Goal: Task Accomplishment & Management: Manage account settings

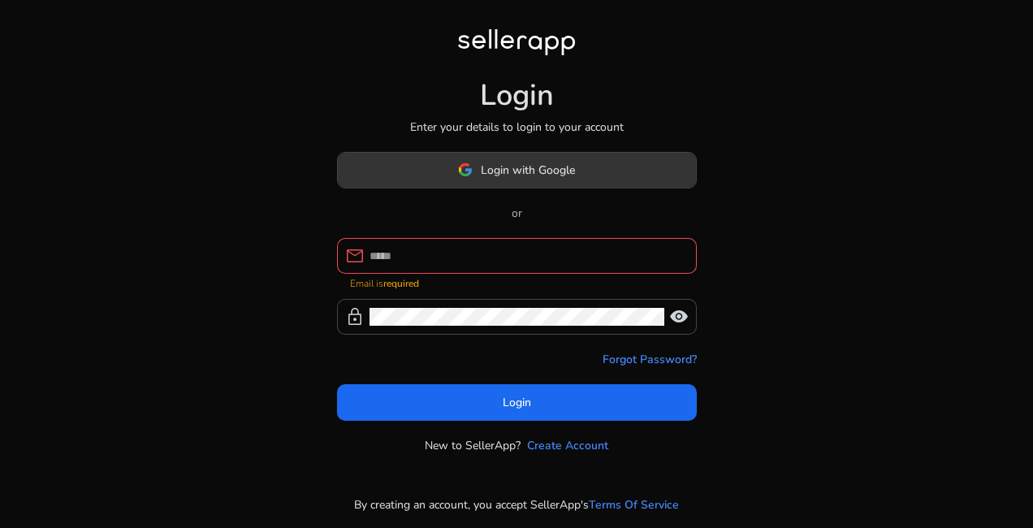
click at [530, 179] on span "Login with Google" at bounding box center [528, 170] width 94 height 17
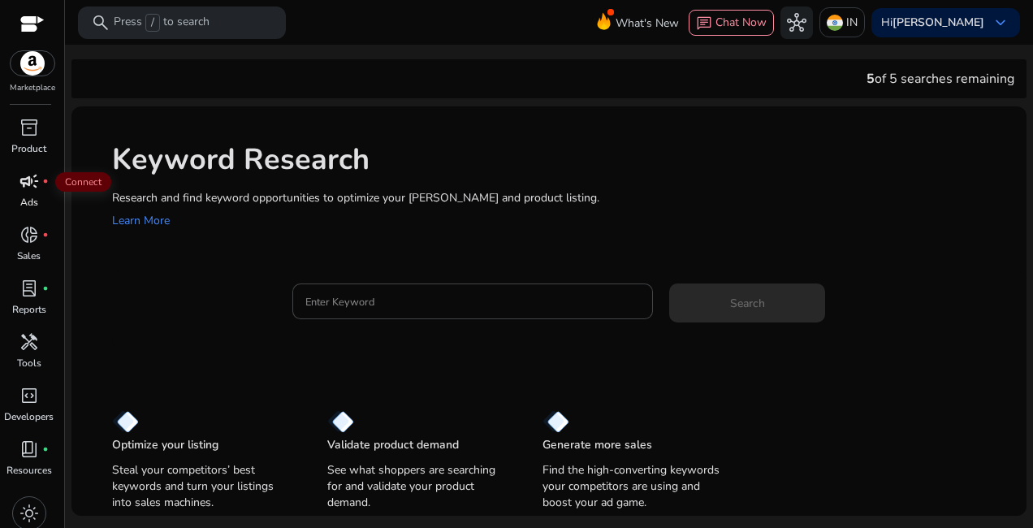
click at [26, 185] on span "campaign" at bounding box center [28, 180] width 19 height 19
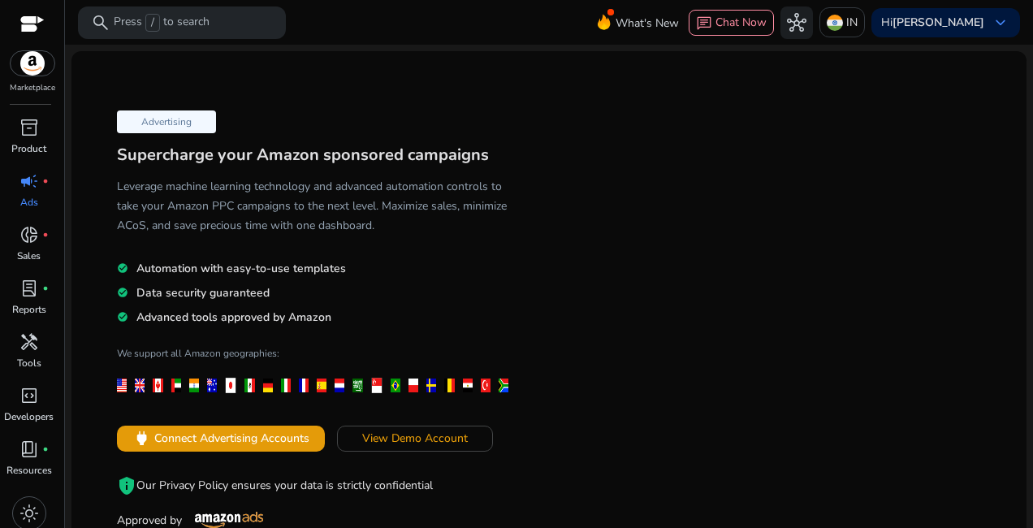
scroll to position [108, 0]
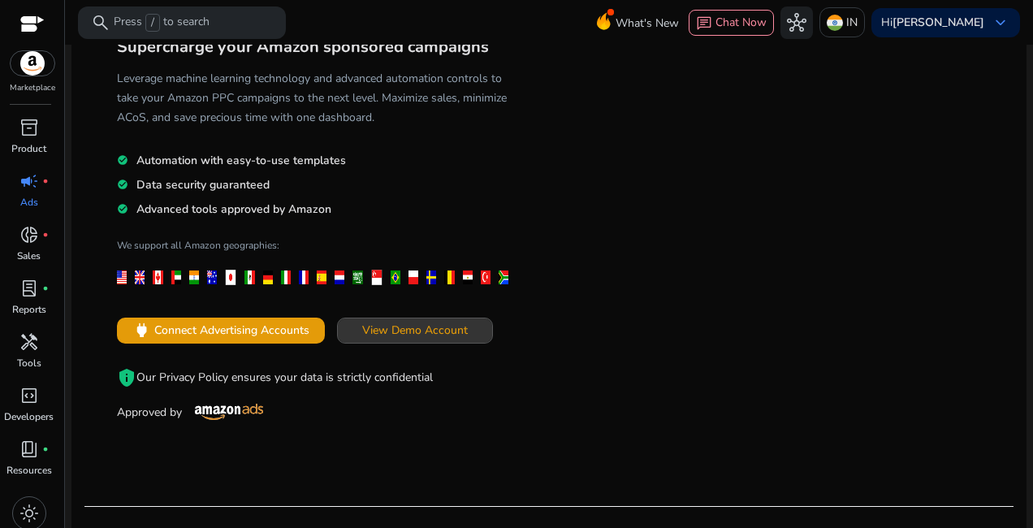
click at [407, 328] on span "View Demo Account" at bounding box center [415, 330] width 106 height 17
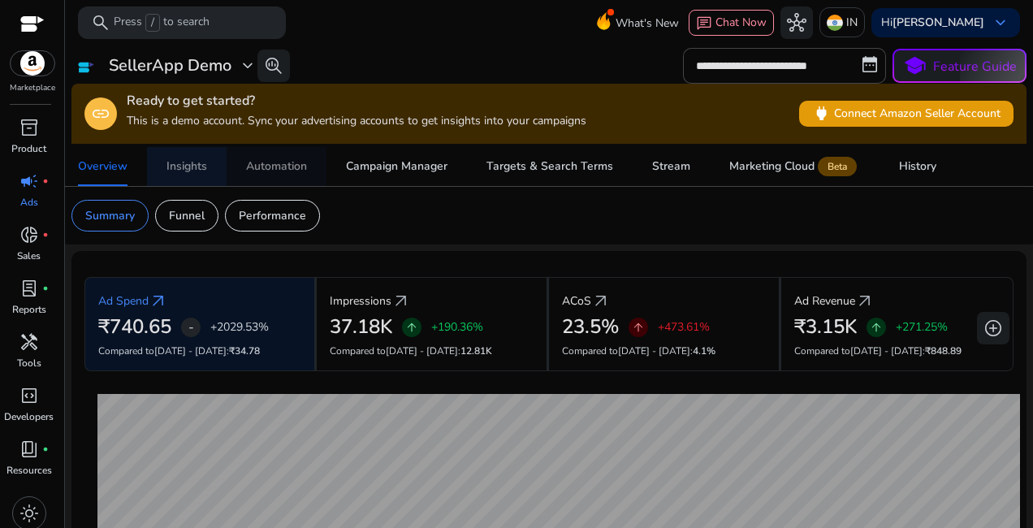
drag, startPoint x: 231, startPoint y: 180, endPoint x: 243, endPoint y: 183, distance: 11.6
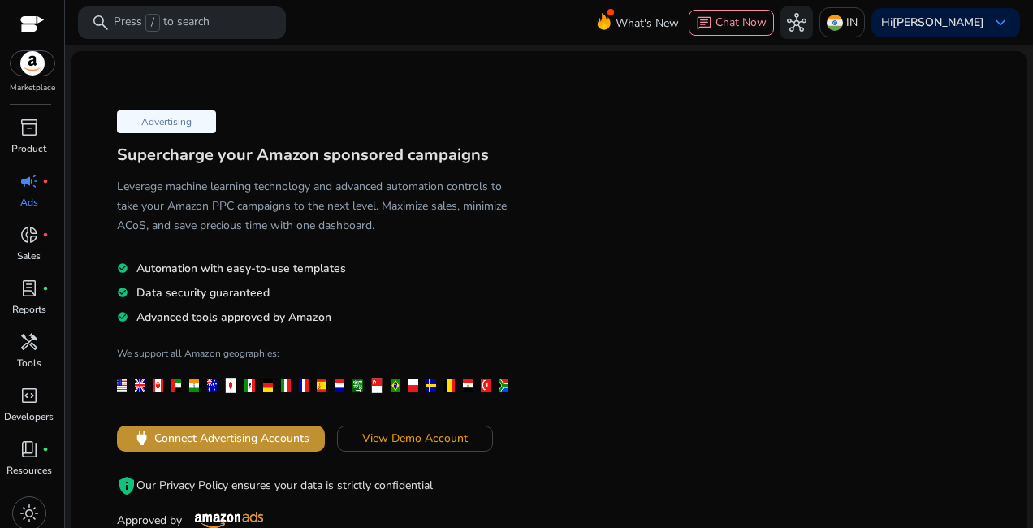
click at [236, 449] on span at bounding box center [221, 438] width 208 height 39
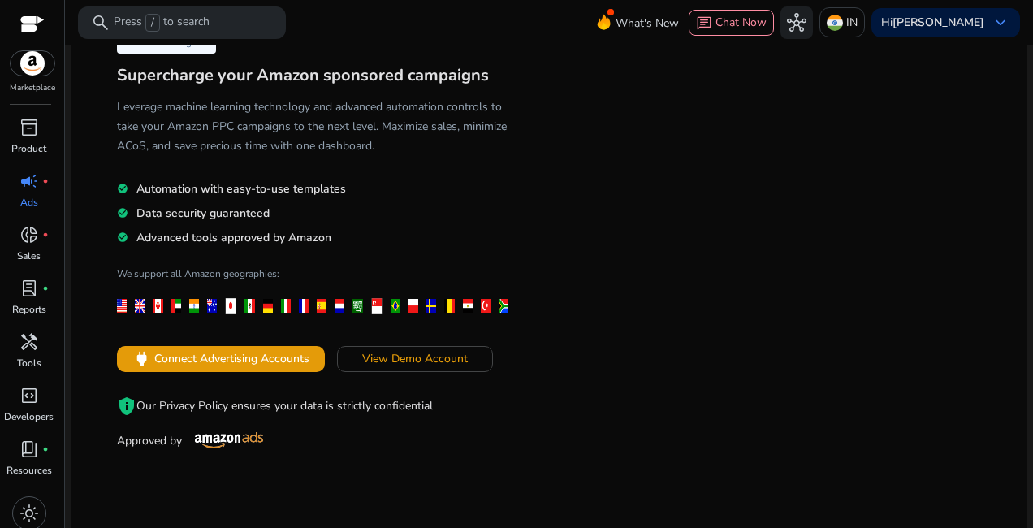
scroll to position [108, 0]
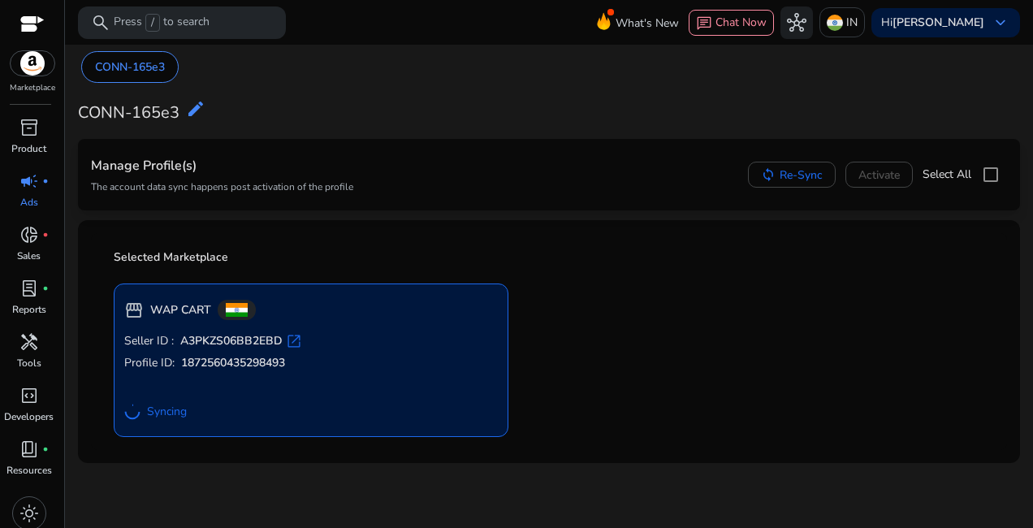
click at [297, 344] on span "open_in_new" at bounding box center [294, 341] width 16 height 16
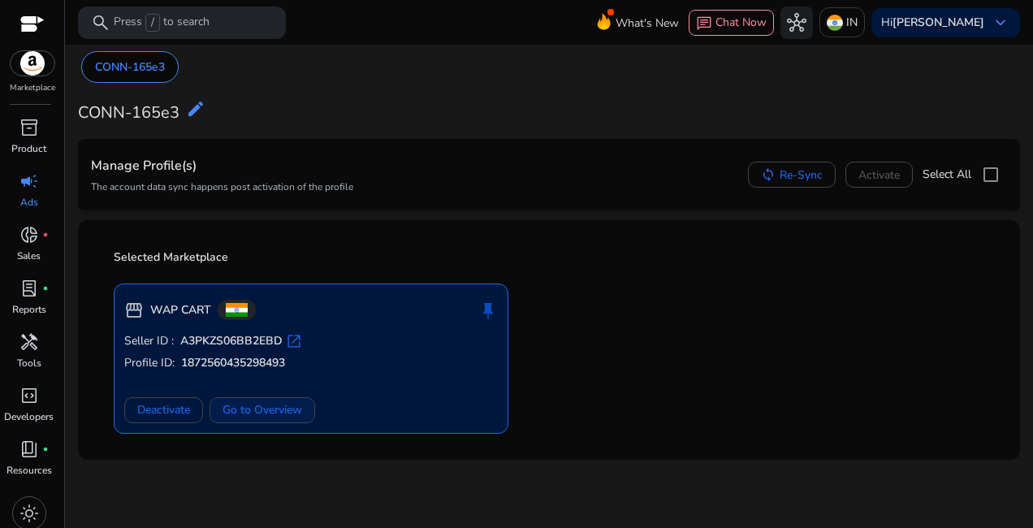
click at [259, 414] on span "Go to Overview" at bounding box center [263, 409] width 80 height 17
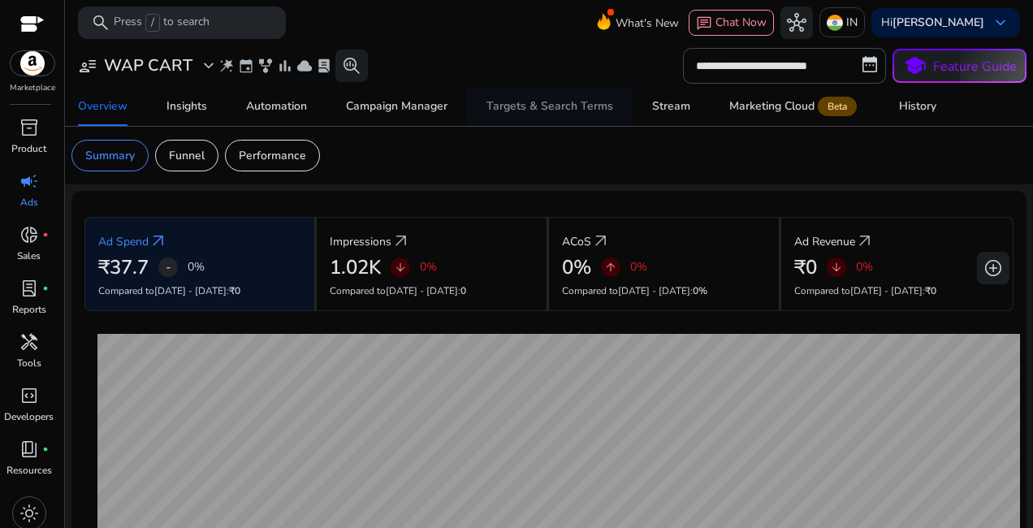
click at [588, 96] on span "Targets & Search Terms" at bounding box center [550, 106] width 127 height 39
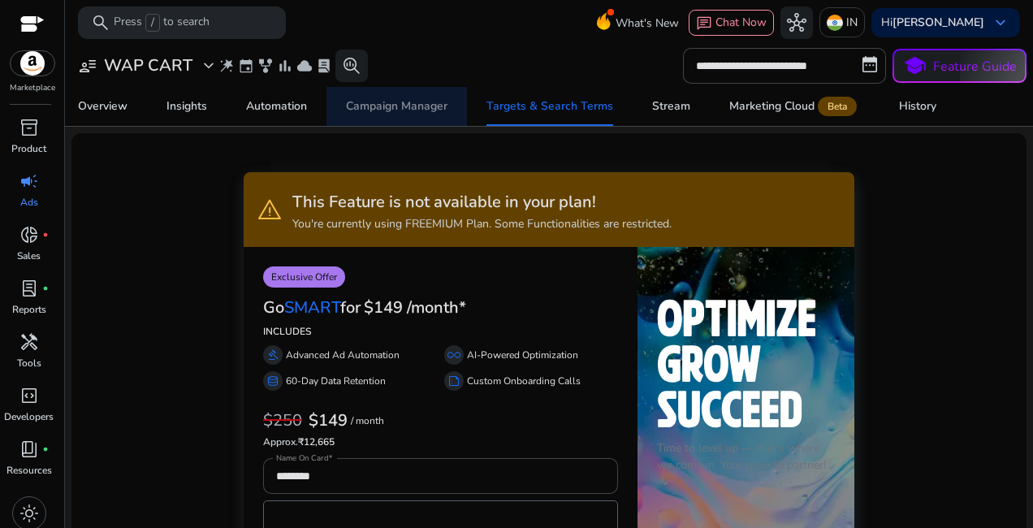
click at [439, 114] on span "Campaign Manager" at bounding box center [397, 106] width 102 height 39
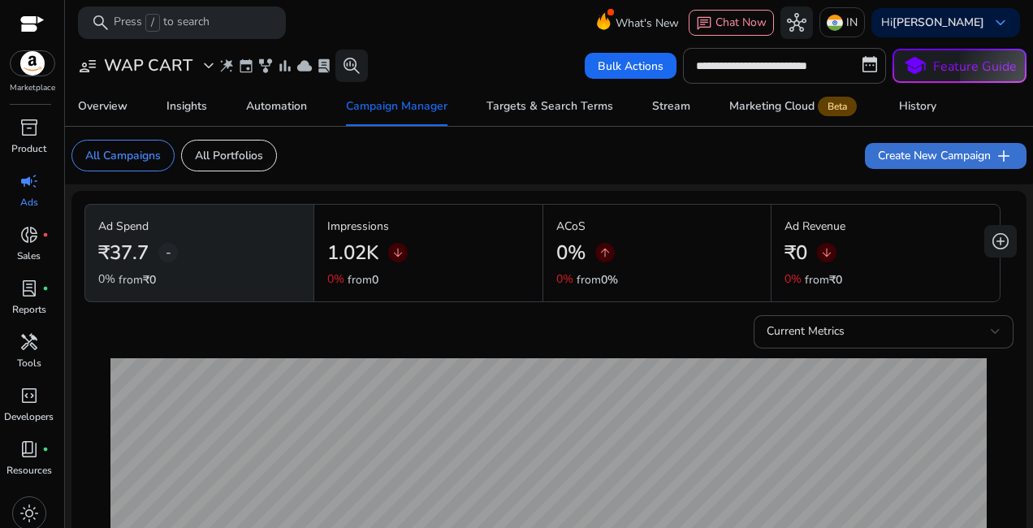
click at [901, 162] on span "Create New Campaign add" at bounding box center [946, 155] width 136 height 19
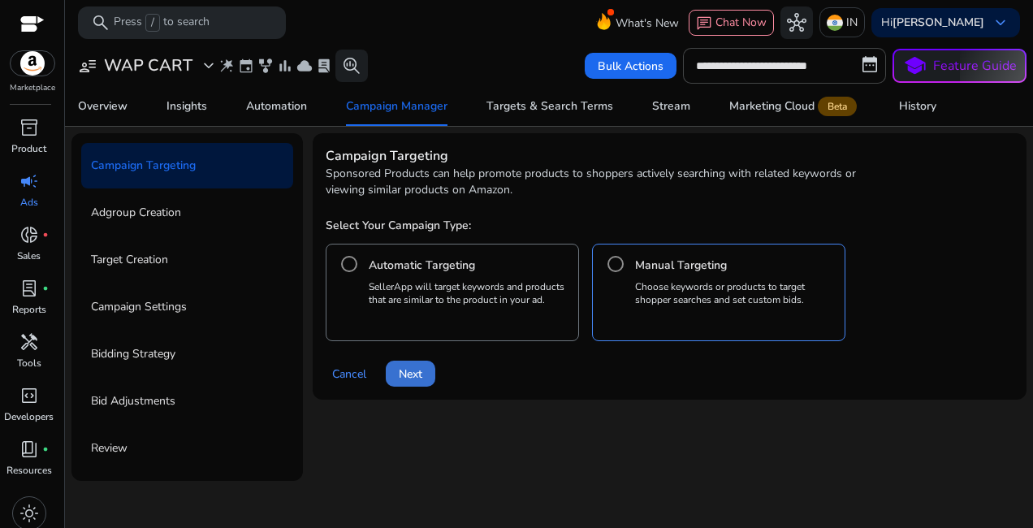
click at [400, 380] on span "Next" at bounding box center [411, 374] width 24 height 17
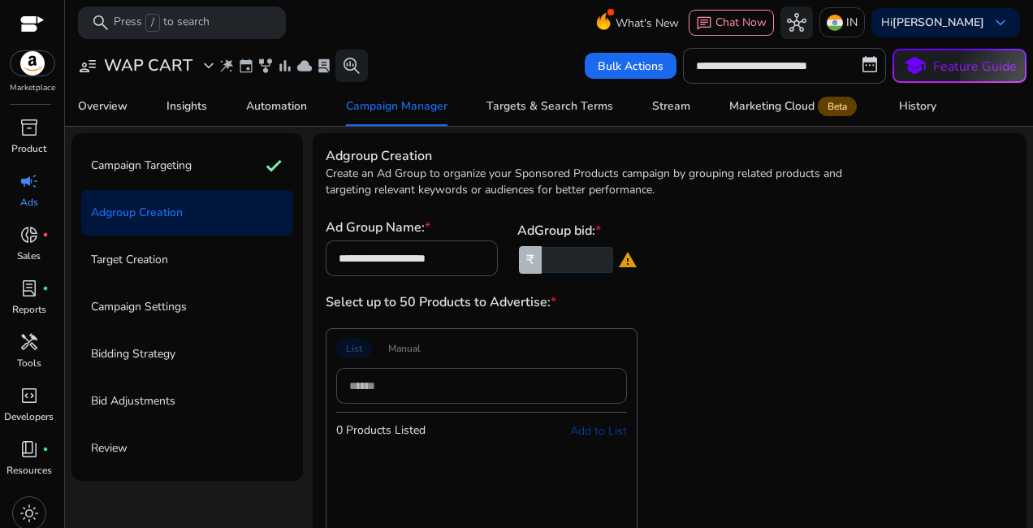
click at [581, 262] on input "number" at bounding box center [576, 260] width 75 height 26
type input "*"
type input "***"
click at [677, 277] on div "**********" at bounding box center [670, 486] width 688 height 537
click at [425, 384] on input at bounding box center [481, 386] width 265 height 18
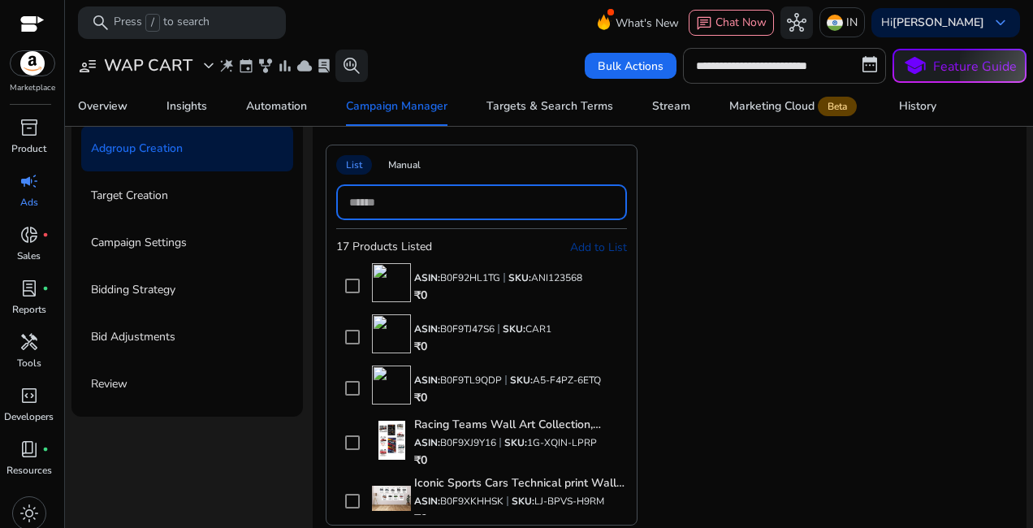
scroll to position [108, 0]
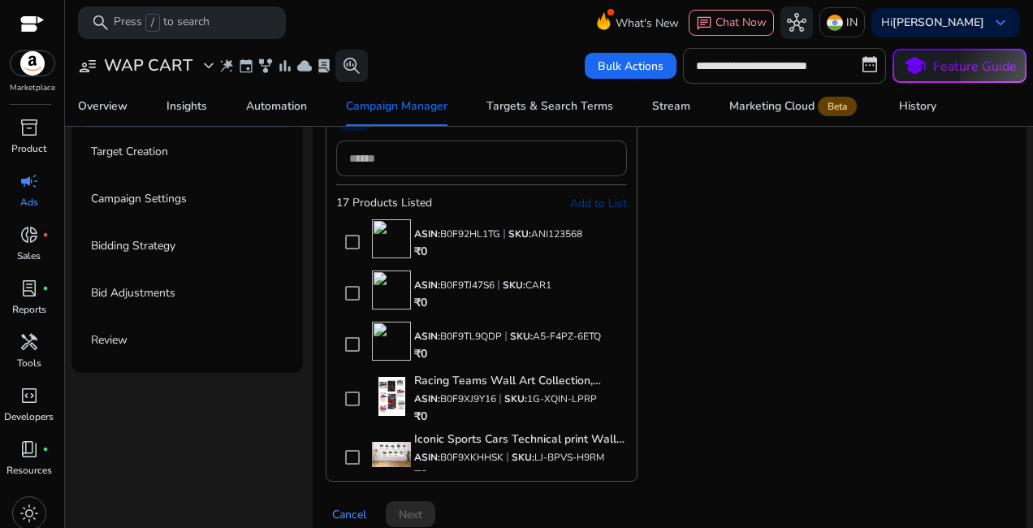
drag, startPoint x: 620, startPoint y: 339, endPoint x: 616, endPoint y: 369, distance: 30.2
click at [616, 369] on div "ASIN: B0F92HL1TG SKU: ANI123568 ₹0 ASIN: B0F9TJ47S6 SKU: CAR1 ₹0 ASIN: B0F9TL9Q…" at bounding box center [481, 345] width 291 height 252
drag, startPoint x: 616, startPoint y: 369, endPoint x: 919, endPoint y: 227, distance: 334.6
click at [919, 227] on div "List Manual 17 Products Listed Add to List ASIN: B0F92HL1TG SKU: ANI123568 ₹0 A…" at bounding box center [638, 291] width 624 height 381
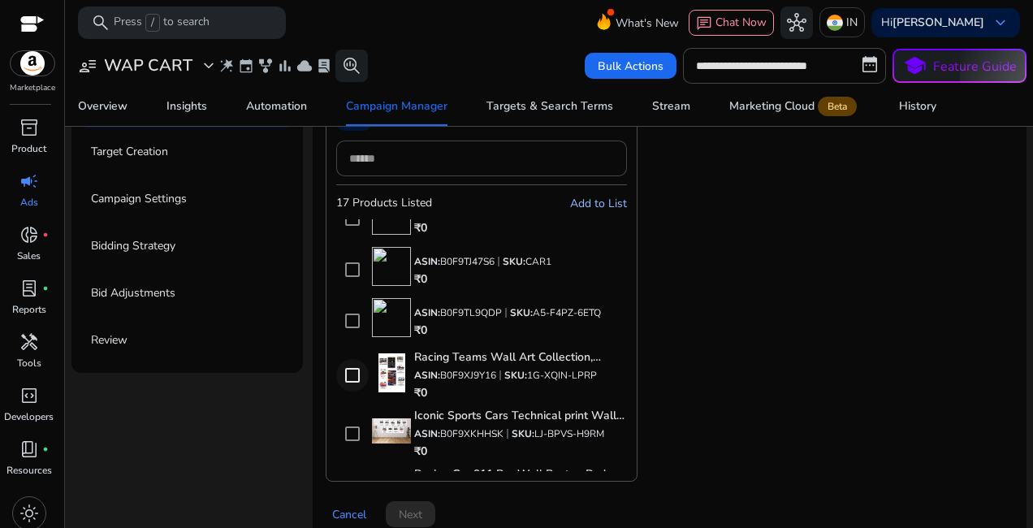
scroll to position [0, 0]
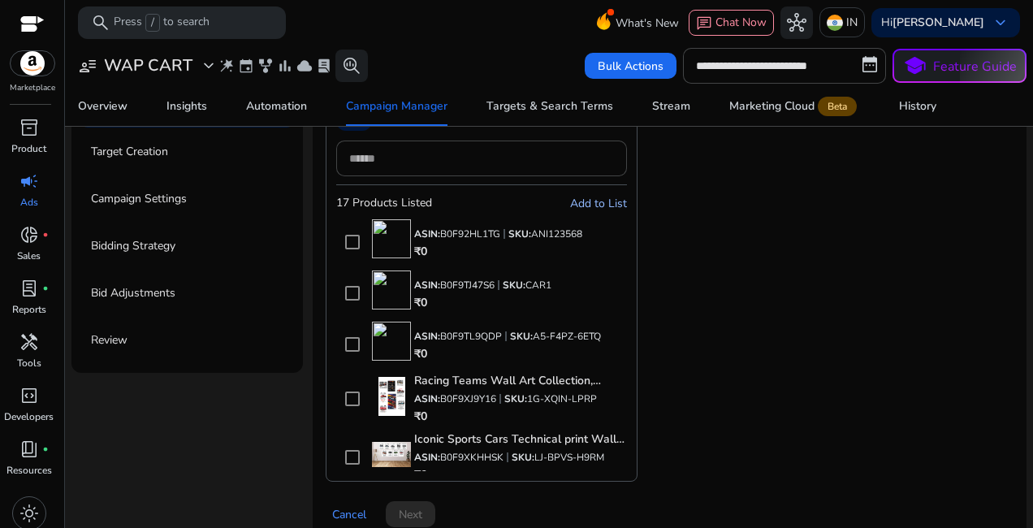
click at [383, 340] on img at bounding box center [391, 341] width 39 height 39
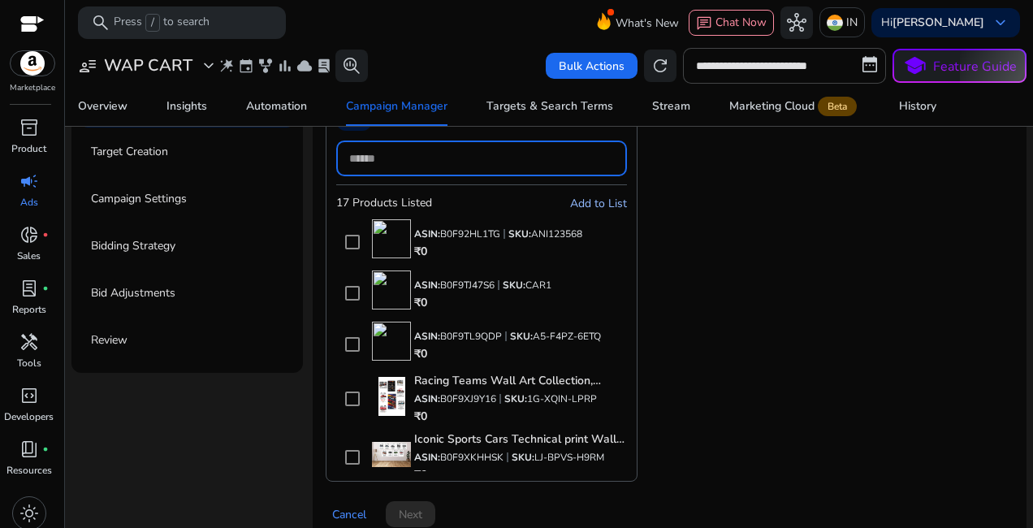
click at [450, 153] on input at bounding box center [481, 158] width 265 height 18
paste input "**********"
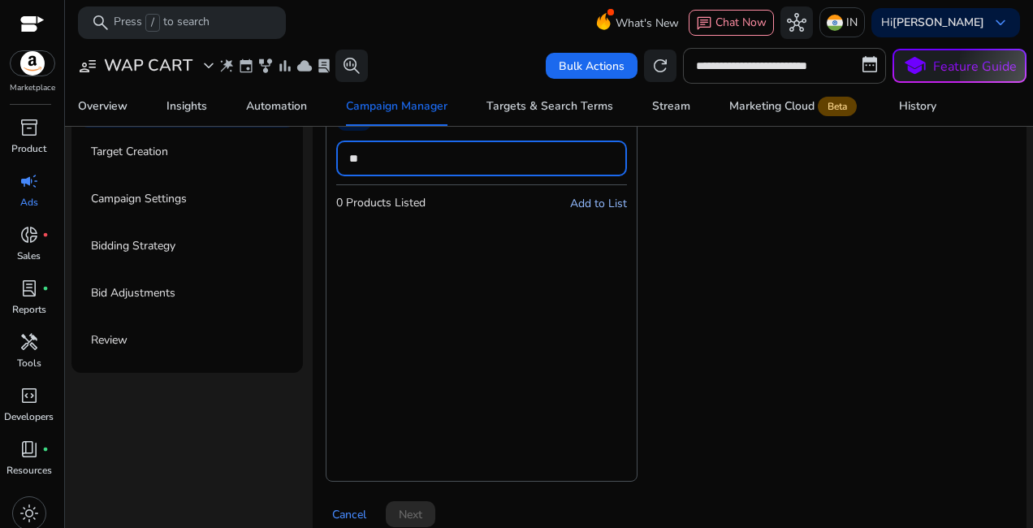
type input "*"
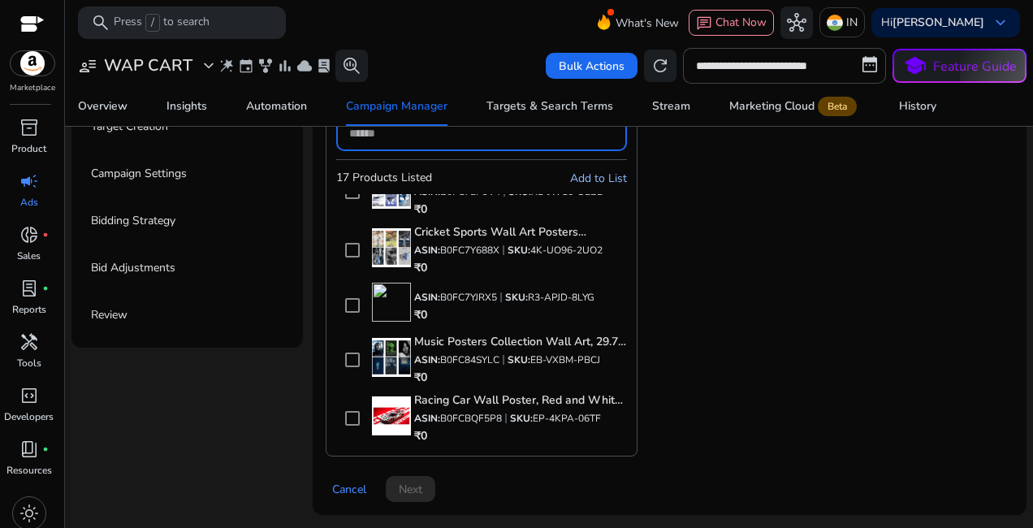
scroll to position [720, 0]
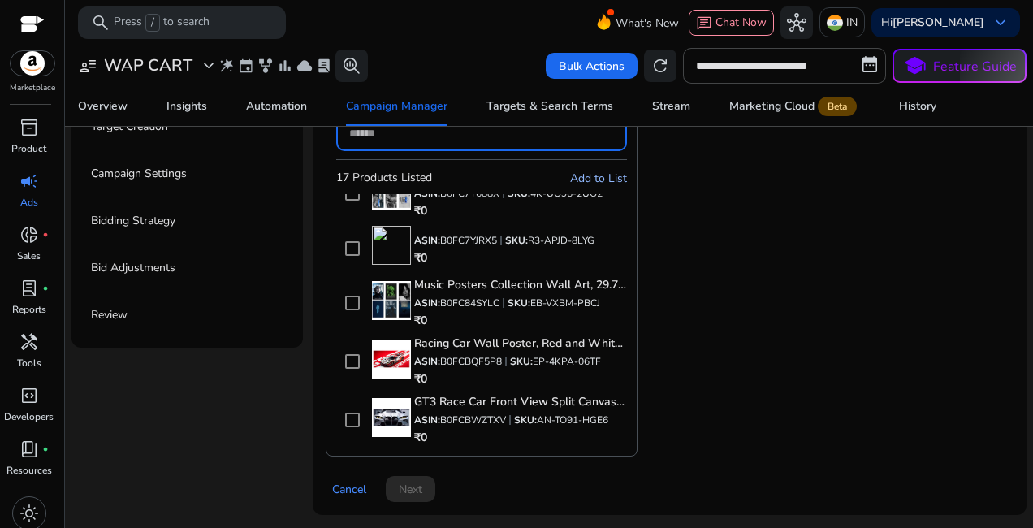
click at [809, 318] on div "List Manual 17 Products Listed Add to List ASIN: B0F92HL1TG SKU: ANI123568 ₹0 A…" at bounding box center [638, 266] width 624 height 381
click at [41, 335] on div "handyman" at bounding box center [28, 342] width 45 height 26
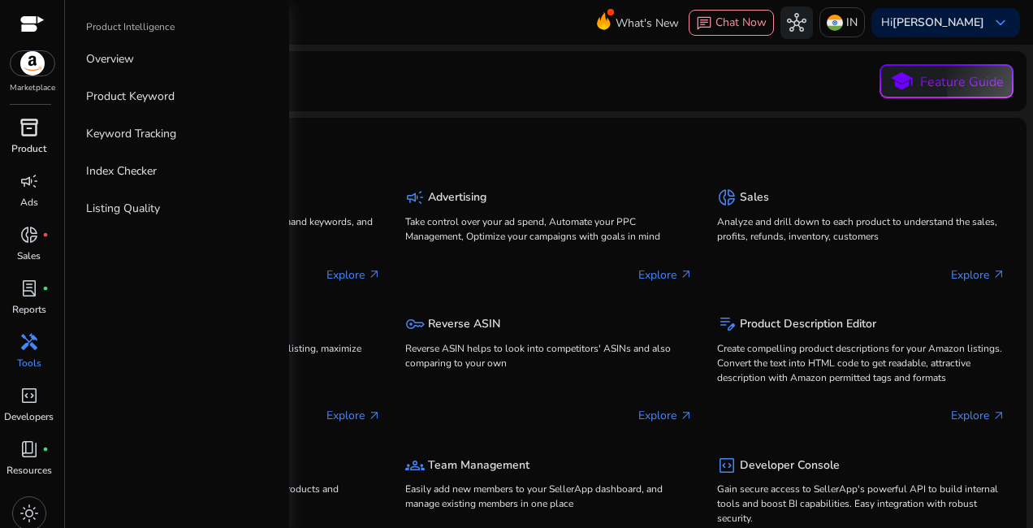
click at [25, 132] on span "inventory_2" at bounding box center [28, 127] width 19 height 19
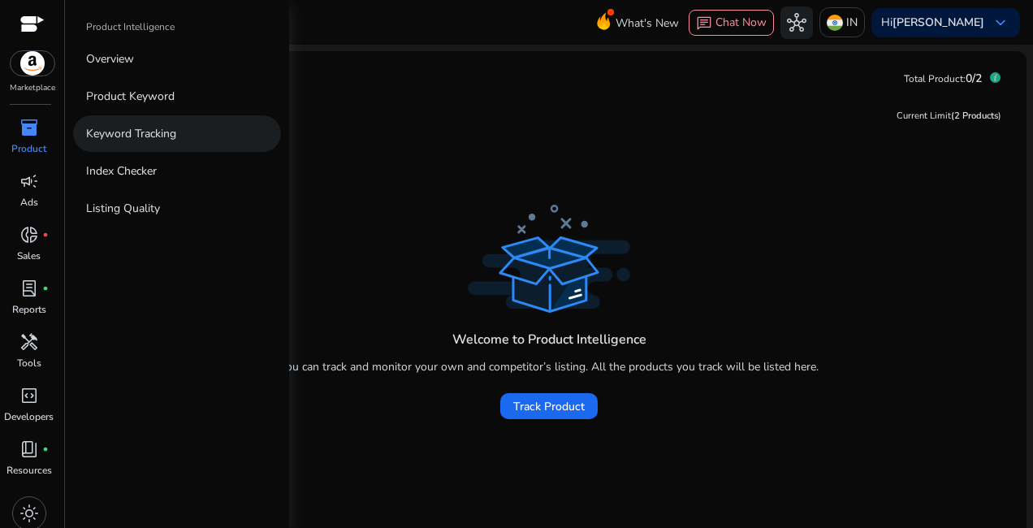
click at [155, 137] on p "Keyword Tracking" at bounding box center [131, 133] width 90 height 17
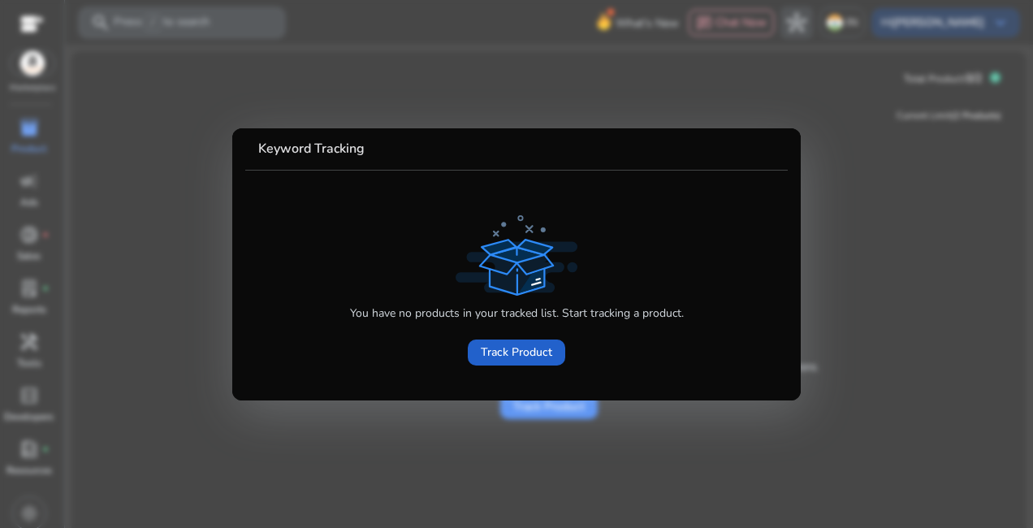
click at [496, 350] on span "Track Product" at bounding box center [516, 352] width 71 height 17
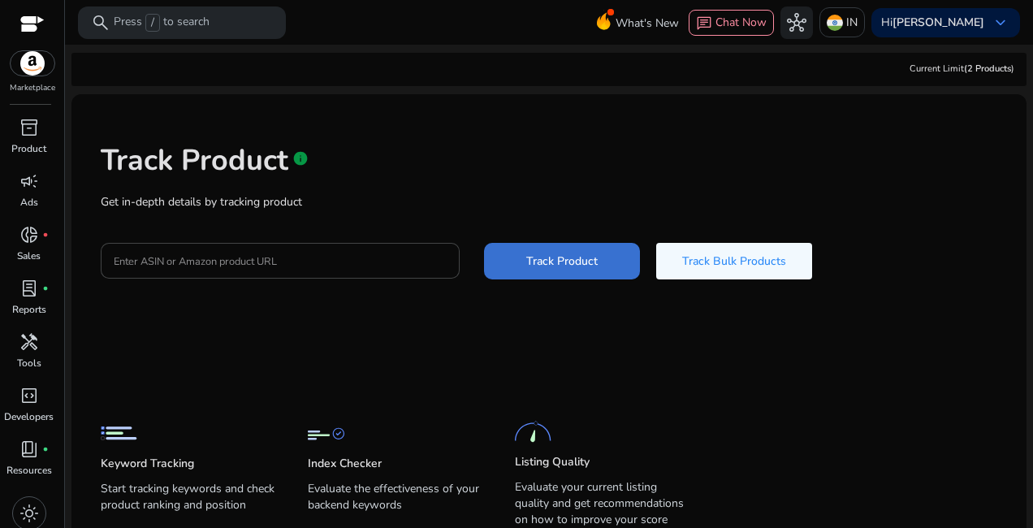
click at [561, 266] on span "Track Product" at bounding box center [561, 261] width 71 height 17
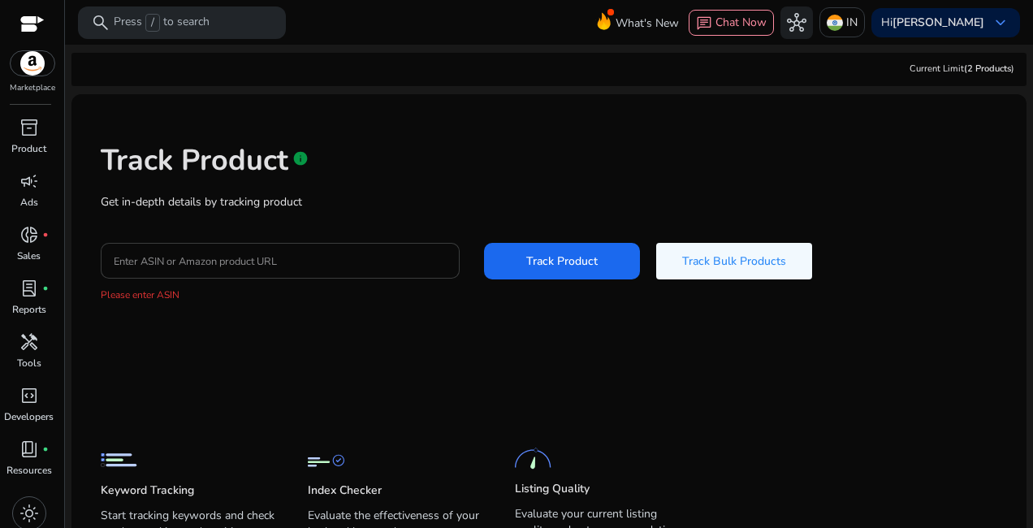
click at [283, 253] on input "Enter ASIN or Amazon product URL" at bounding box center [280, 261] width 333 height 18
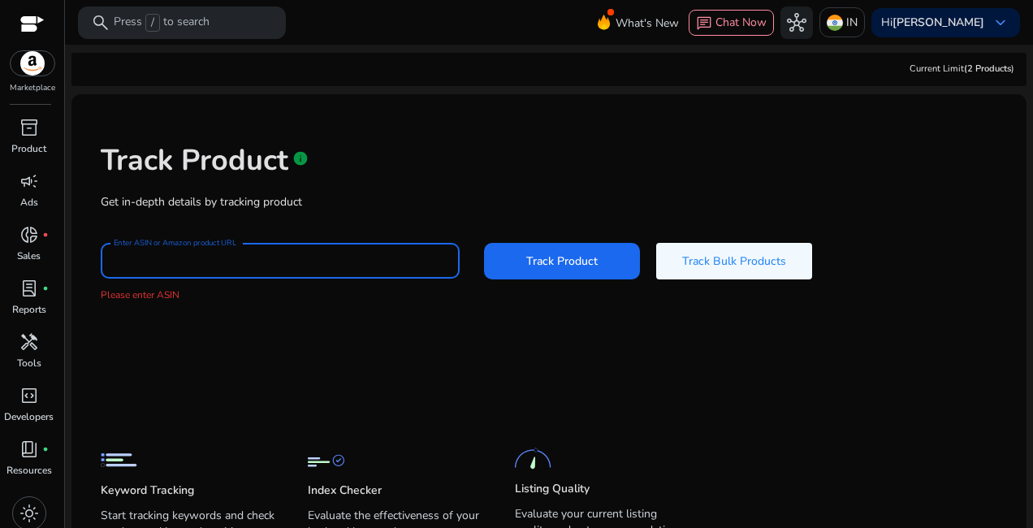
paste input "**********"
type input "**********"
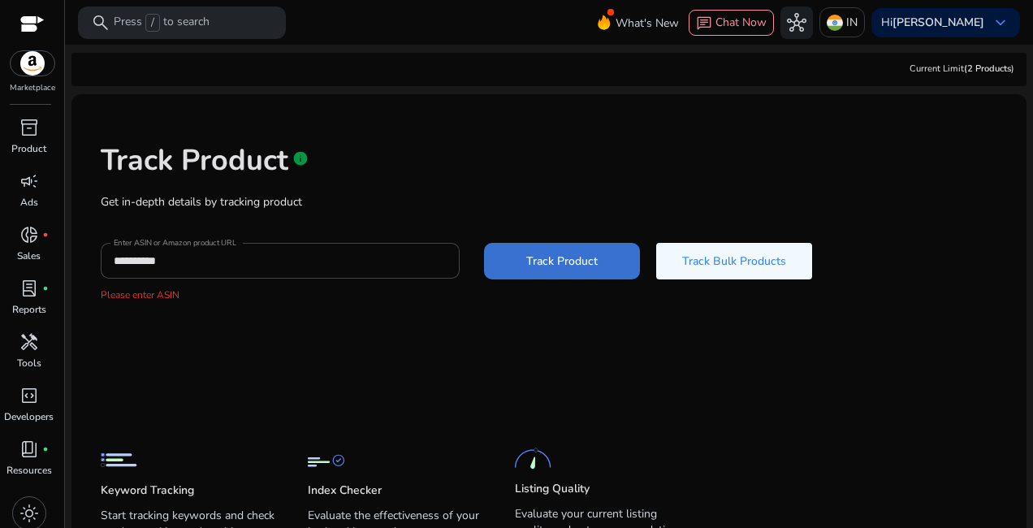
click at [569, 270] on span "Track Product" at bounding box center [561, 261] width 71 height 17
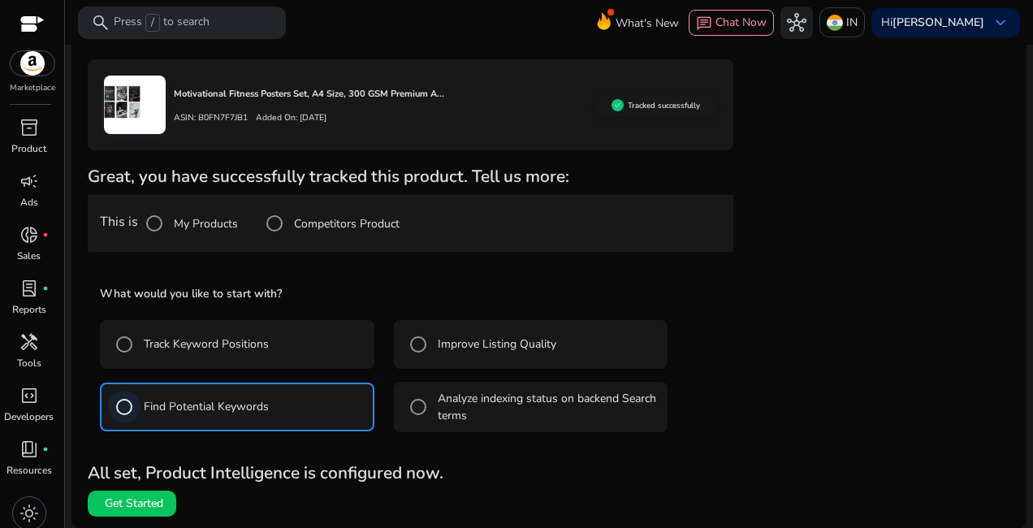
scroll to position [253, 0]
click at [160, 495] on span "Get Started" at bounding box center [134, 503] width 58 height 16
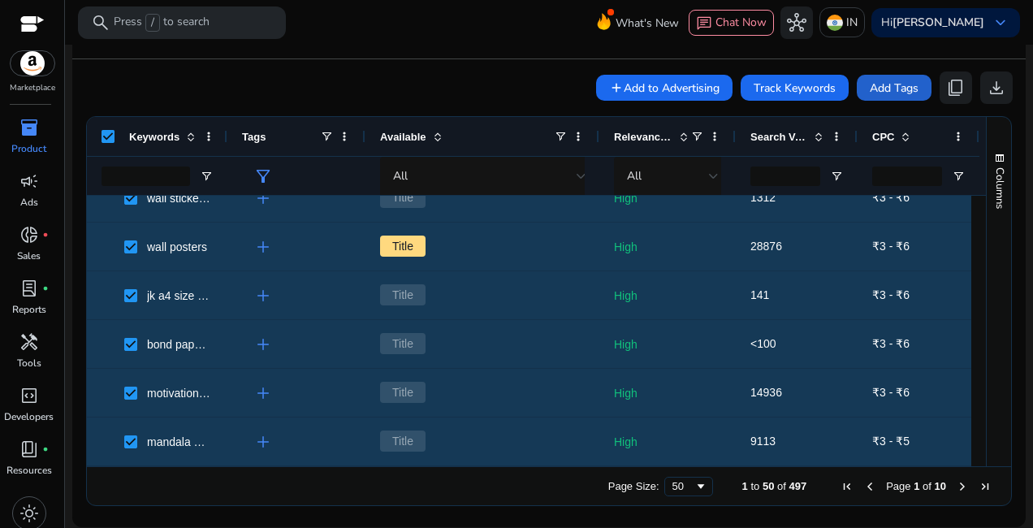
click at [886, 88] on span "Add Tags" at bounding box center [894, 88] width 49 height 17
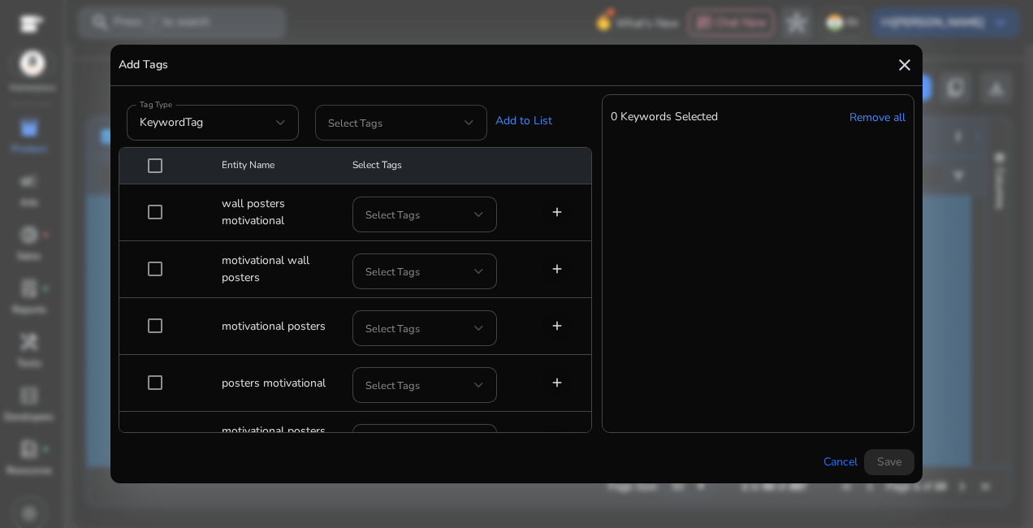
click at [435, 119] on span at bounding box center [396, 123] width 136 height 18
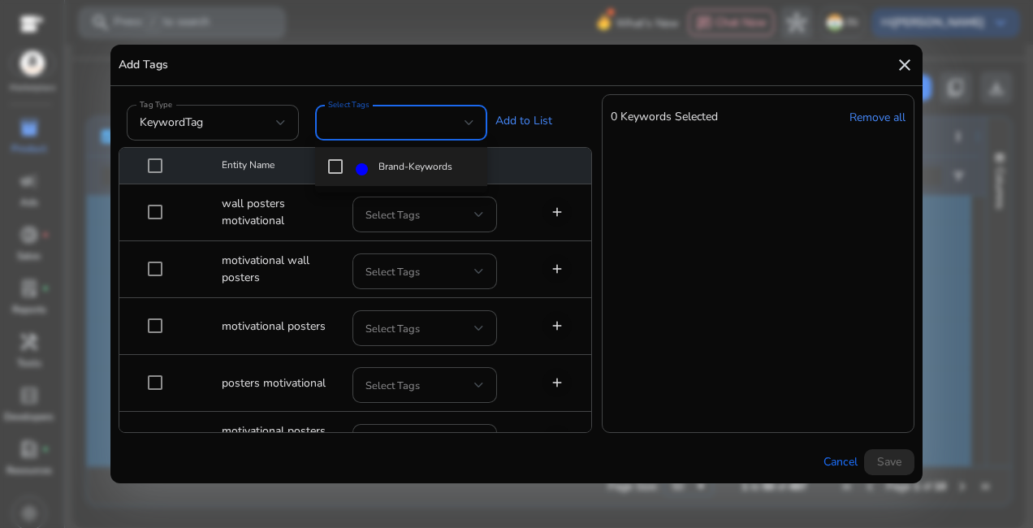
click at [435, 119] on div at bounding box center [516, 264] width 1033 height 528
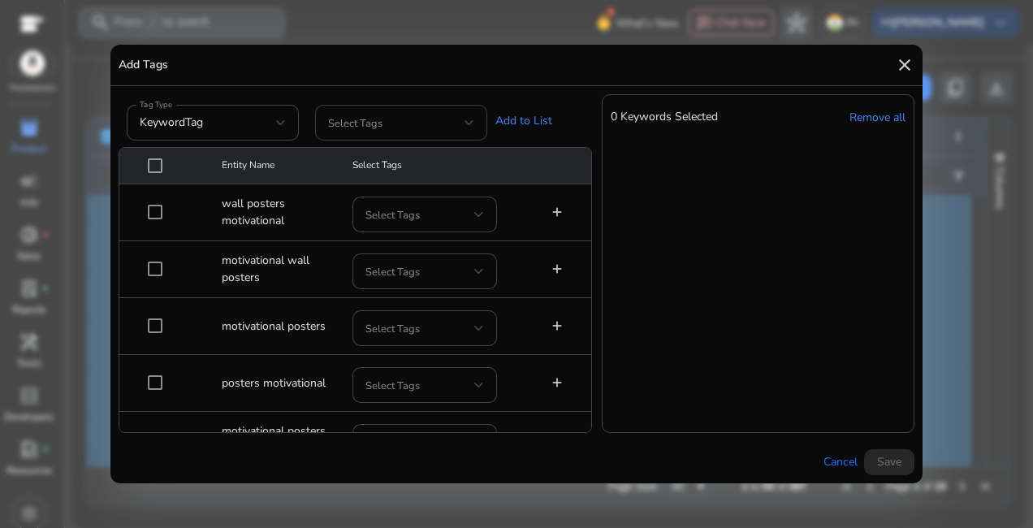
click at [461, 118] on span at bounding box center [396, 123] width 136 height 18
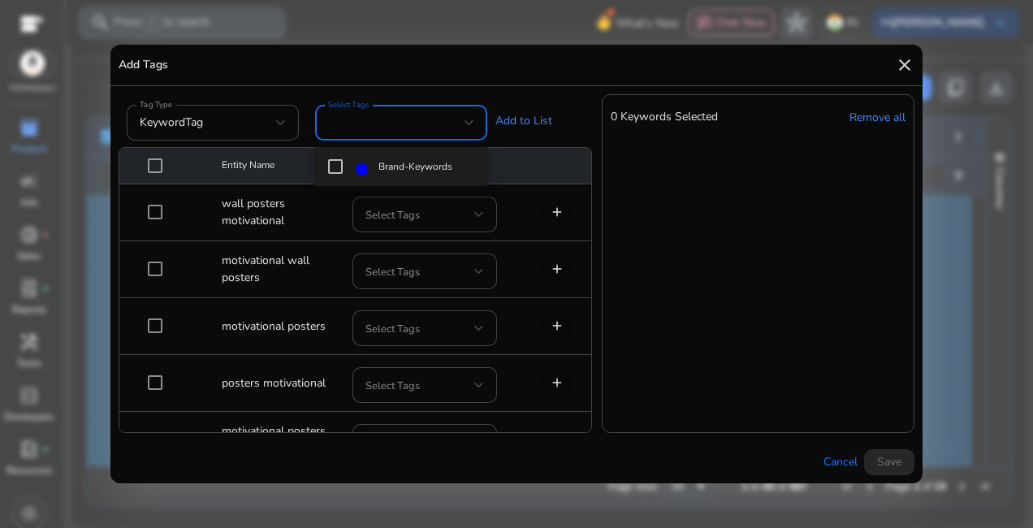
click at [334, 166] on mat-pseudo-checkbox at bounding box center [335, 166] width 15 height 15
click at [366, 171] on span at bounding box center [362, 169] width 12 height 12
click at [358, 180] on mat-option "Brand-Keywords" at bounding box center [401, 166] width 172 height 39
click at [547, 81] on div at bounding box center [516, 264] width 1033 height 528
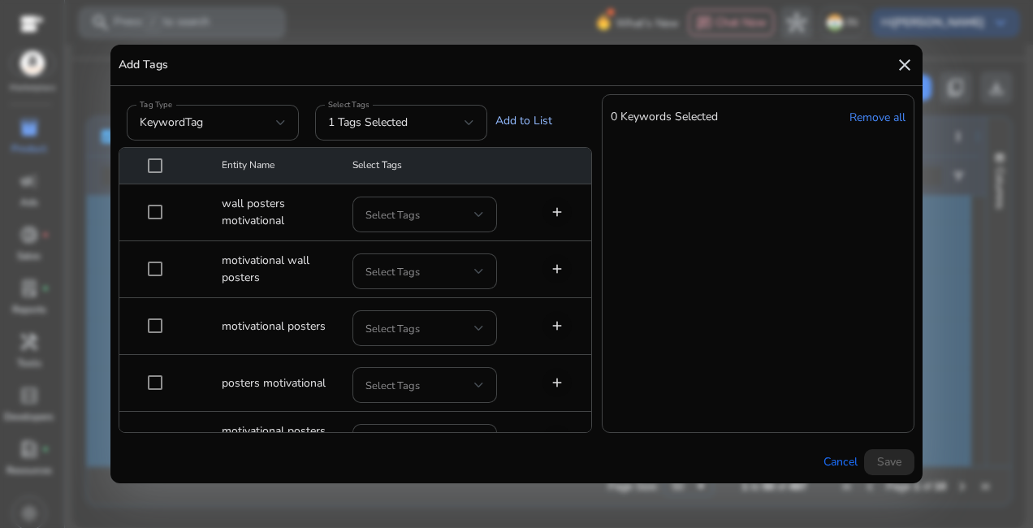
click at [523, 123] on link "Add to List" at bounding box center [523, 120] width 57 height 17
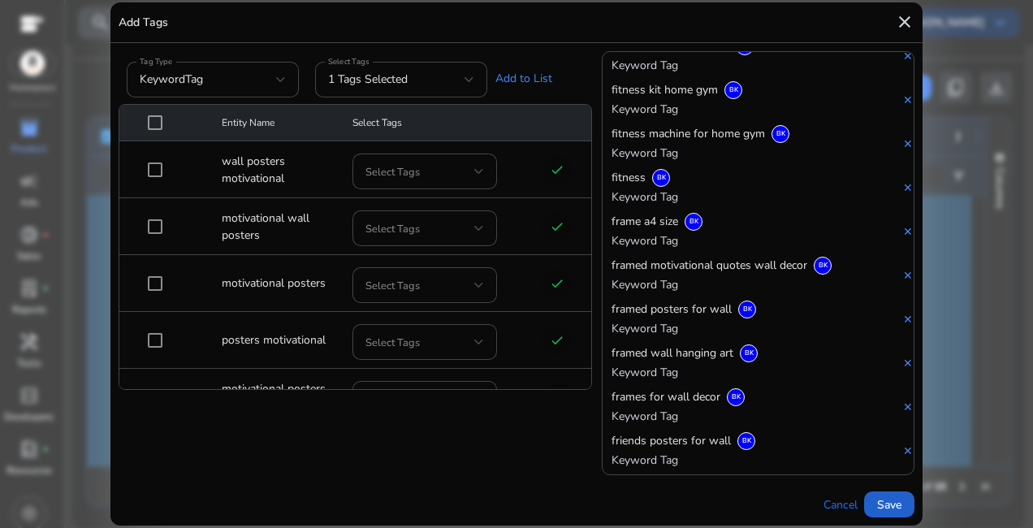
click at [905, 499] on span at bounding box center [889, 504] width 50 height 39
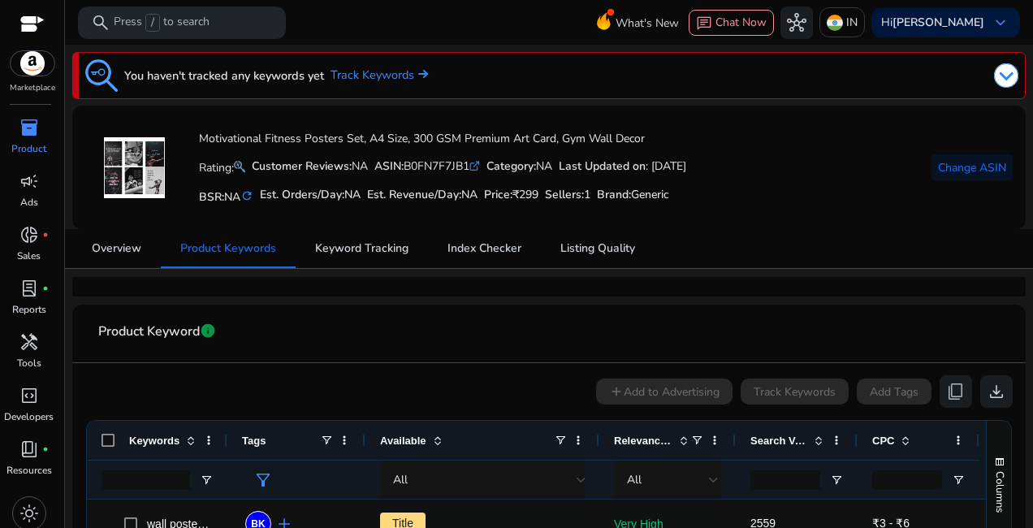
click at [997, 75] on img at bounding box center [1006, 75] width 24 height 24
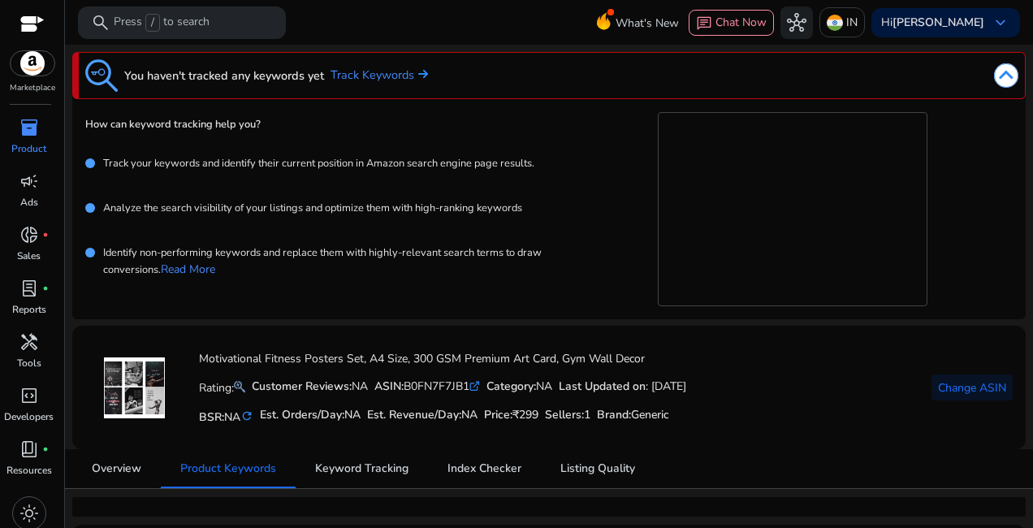
click at [997, 75] on img at bounding box center [1006, 75] width 24 height 24
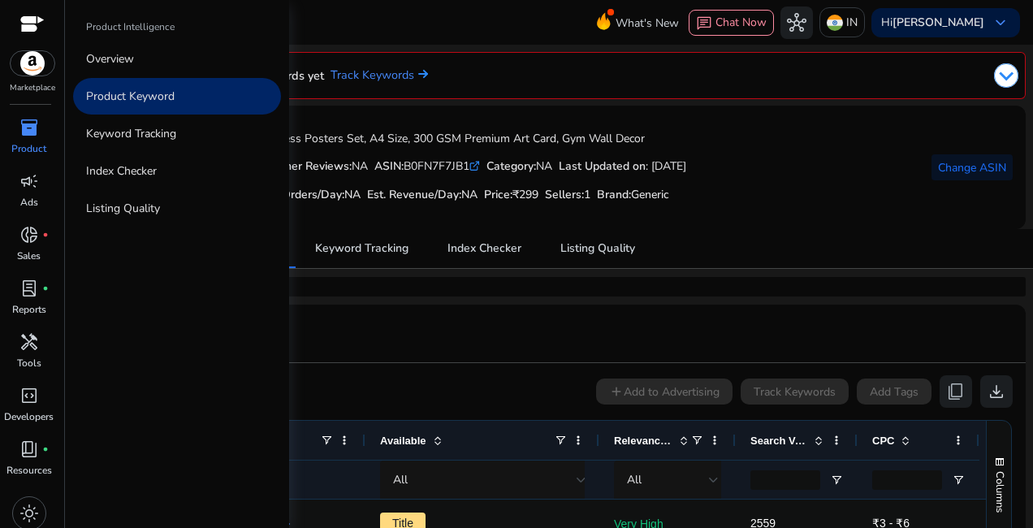
click at [24, 136] on span "inventory_2" at bounding box center [28, 127] width 19 height 19
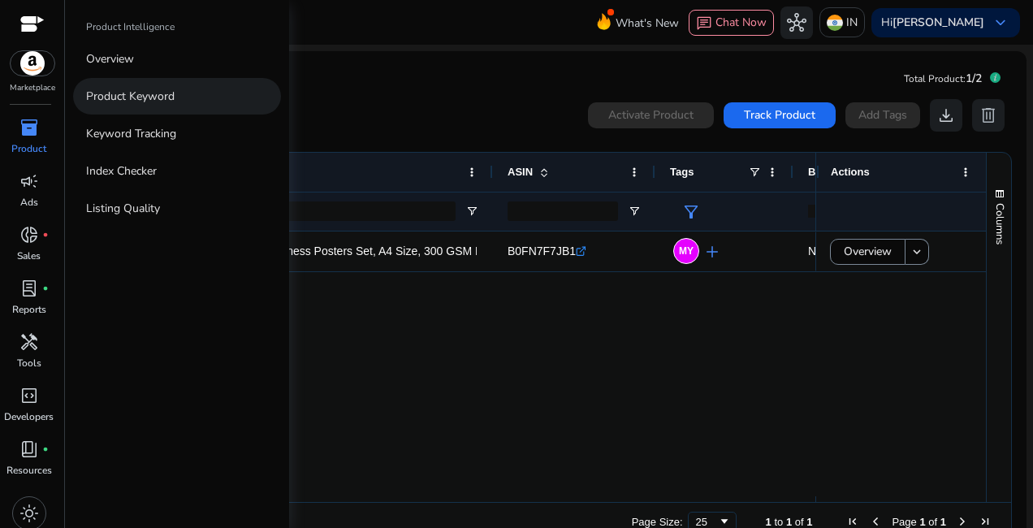
click at [149, 90] on p "Product Keyword" at bounding box center [130, 96] width 89 height 17
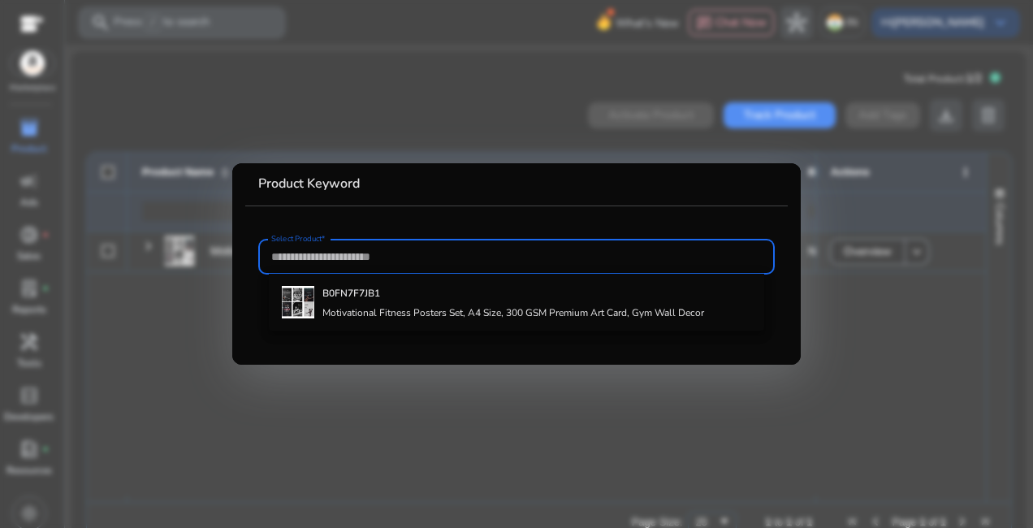
click at [869, 306] on div at bounding box center [516, 264] width 1033 height 528
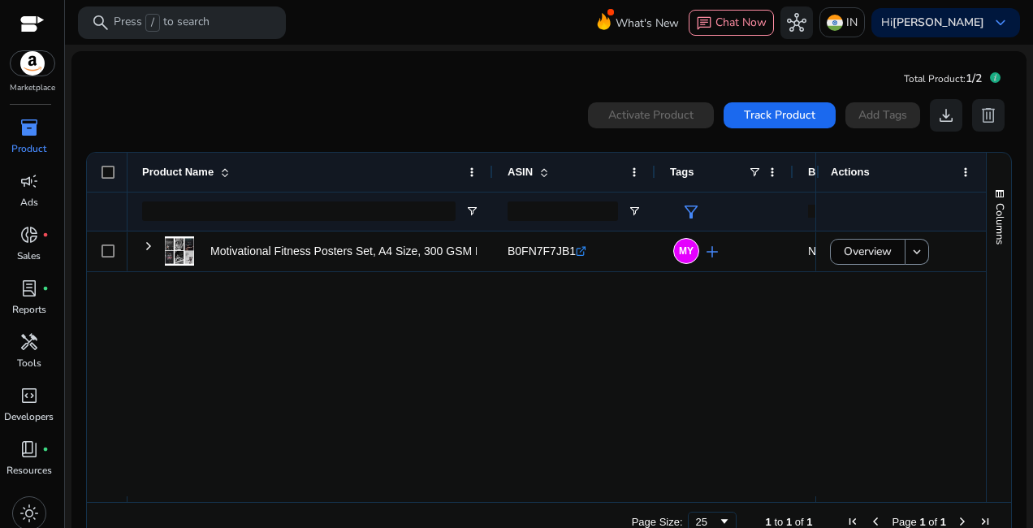
click at [29, 128] on span "inventory_2" at bounding box center [28, 127] width 19 height 19
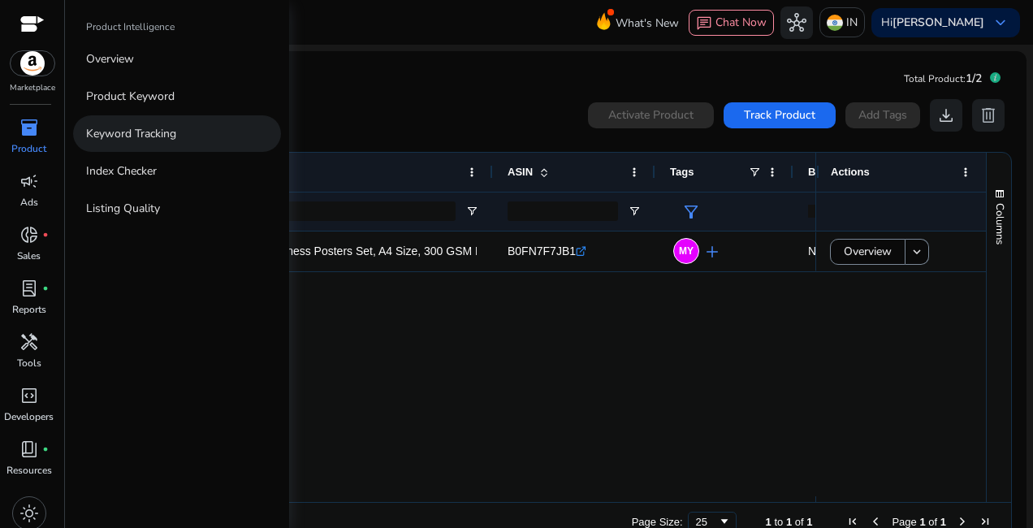
click at [159, 132] on p "Keyword Tracking" at bounding box center [131, 133] width 90 height 17
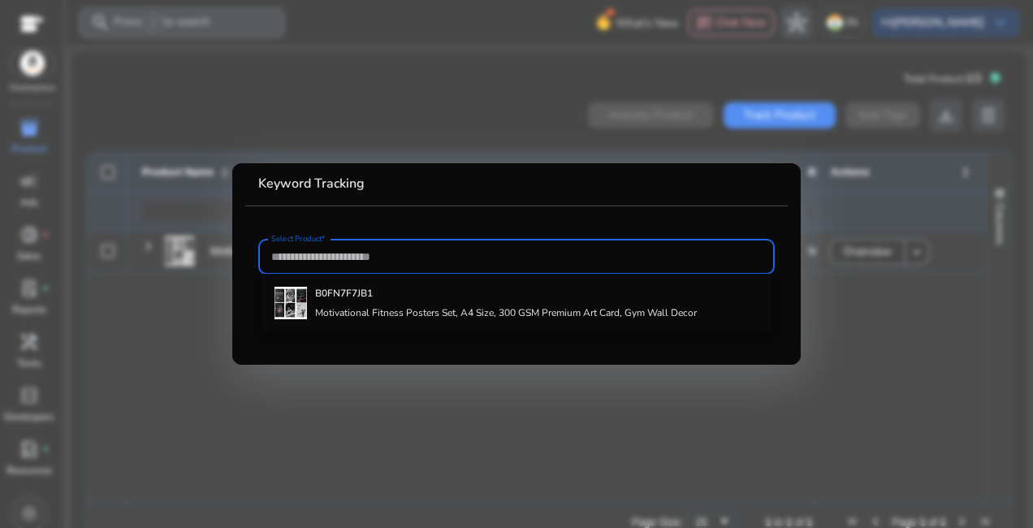
click at [924, 367] on div at bounding box center [516, 264] width 1033 height 528
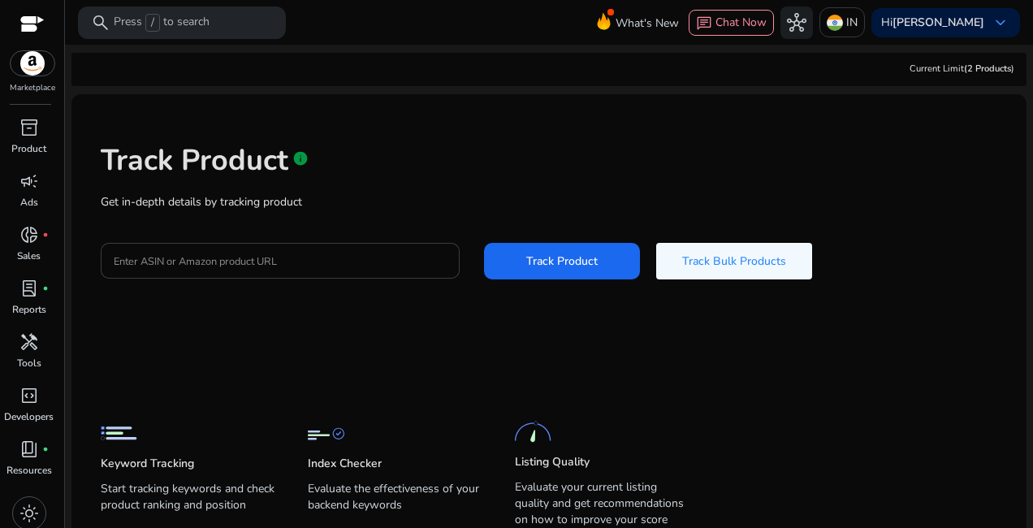
click at [249, 256] on input "Enter ASIN or Amazon product URL" at bounding box center [280, 261] width 333 height 18
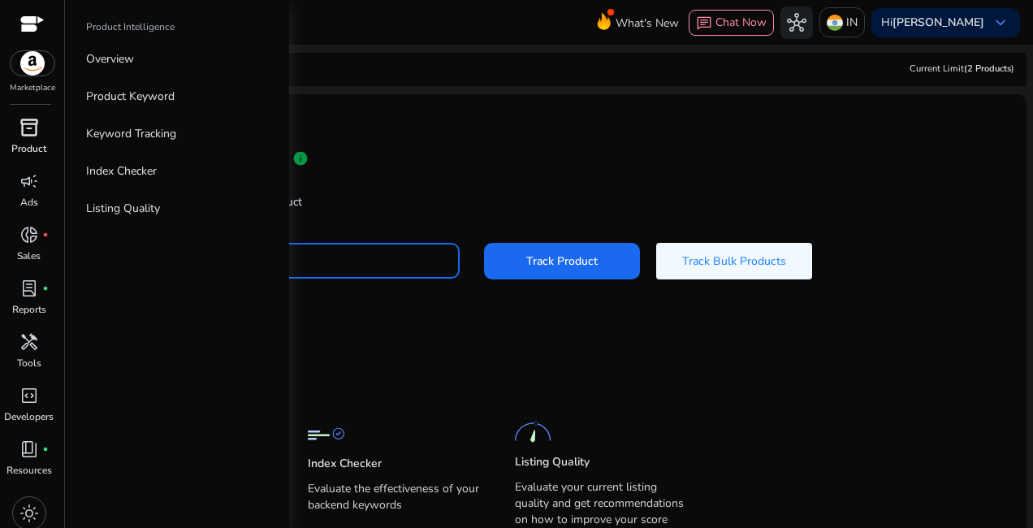
click at [32, 131] on span "inventory_2" at bounding box center [28, 127] width 19 height 19
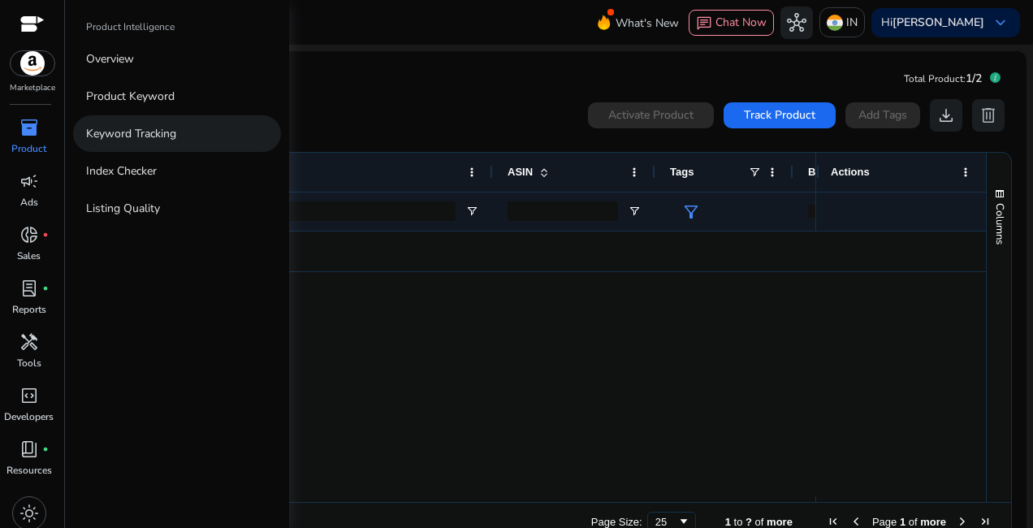
click at [123, 139] on p "Keyword Tracking" at bounding box center [131, 133] width 90 height 17
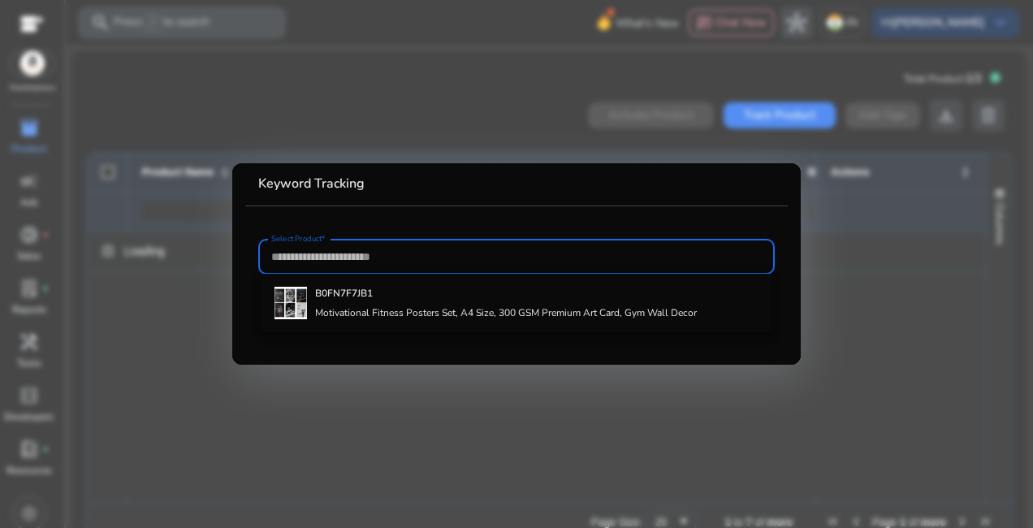
click at [218, 356] on div at bounding box center [516, 264] width 1033 height 528
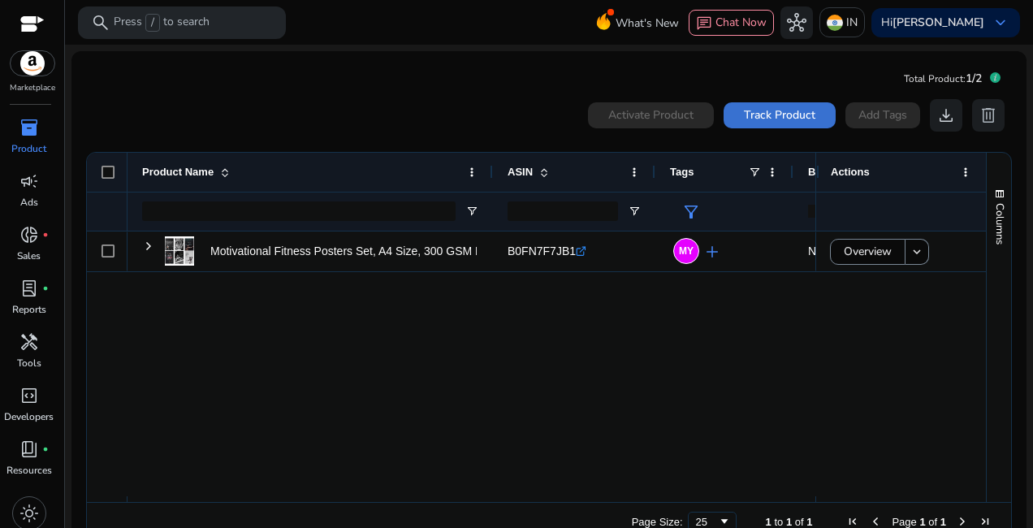
click at [775, 125] on span at bounding box center [780, 115] width 112 height 39
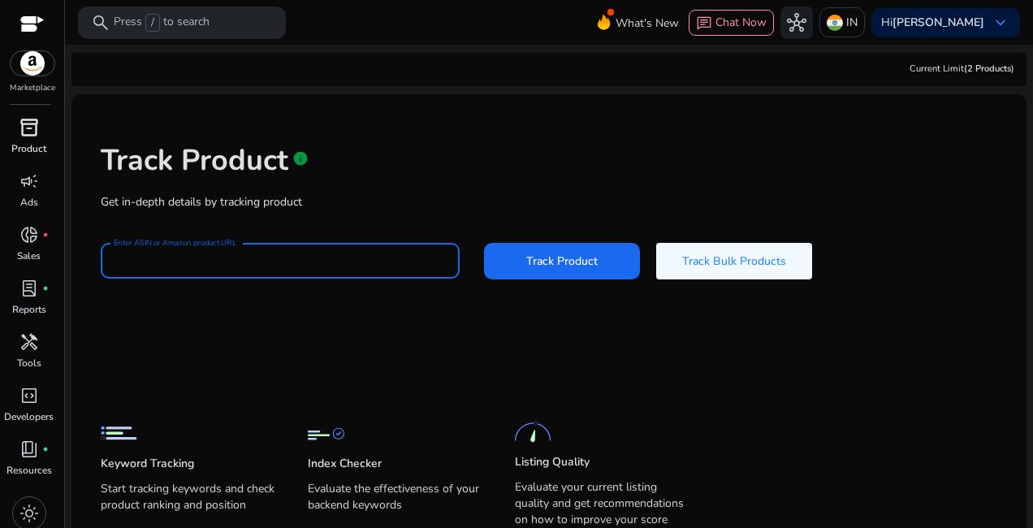
click at [248, 261] on input "Enter ASIN or Amazon product URL" at bounding box center [280, 261] width 333 height 18
type input "*"
type input "**********"
click at [484, 243] on button "Track Product" at bounding box center [562, 261] width 156 height 37
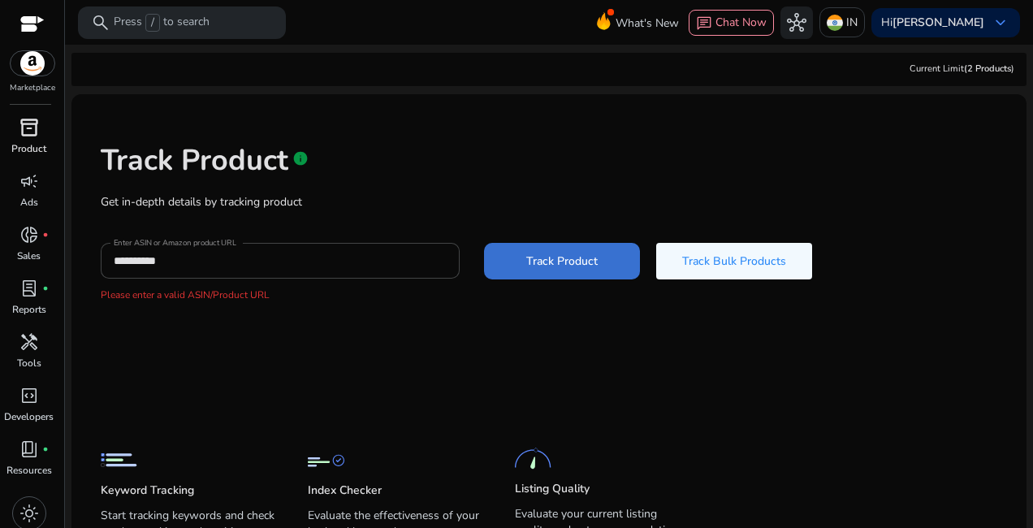
click at [572, 256] on span "Track Product" at bounding box center [561, 261] width 71 height 17
click at [569, 256] on span "Track Product" at bounding box center [561, 261] width 71 height 17
click at [206, 324] on div "**********" at bounding box center [548, 222] width 929 height 231
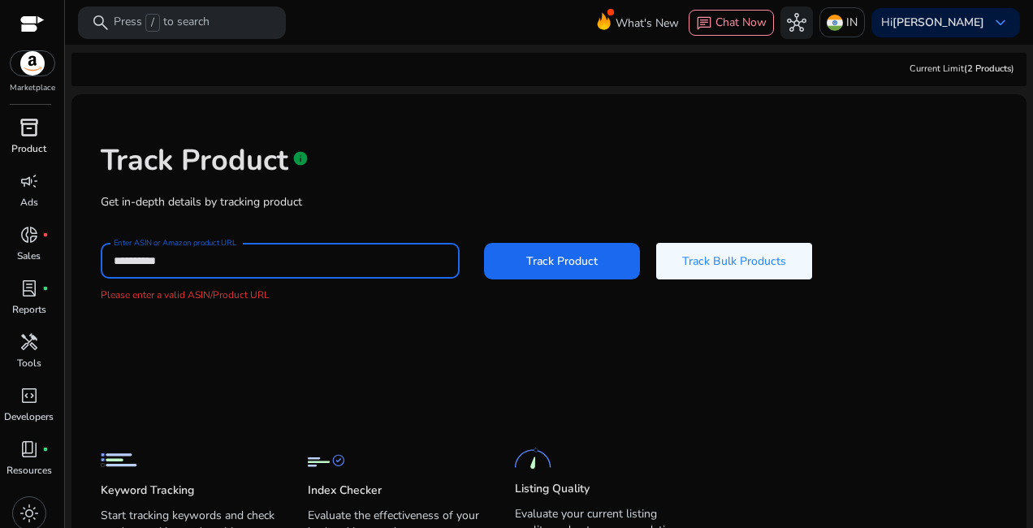
drag, startPoint x: 198, startPoint y: 262, endPoint x: 139, endPoint y: 257, distance: 59.6
click at [165, 257] on input "**********" at bounding box center [280, 261] width 333 height 18
click at [252, 258] on input "**********" at bounding box center [280, 261] width 333 height 18
click at [252, 258] on input "Enter ASIN or Amazon product URL" at bounding box center [280, 261] width 333 height 18
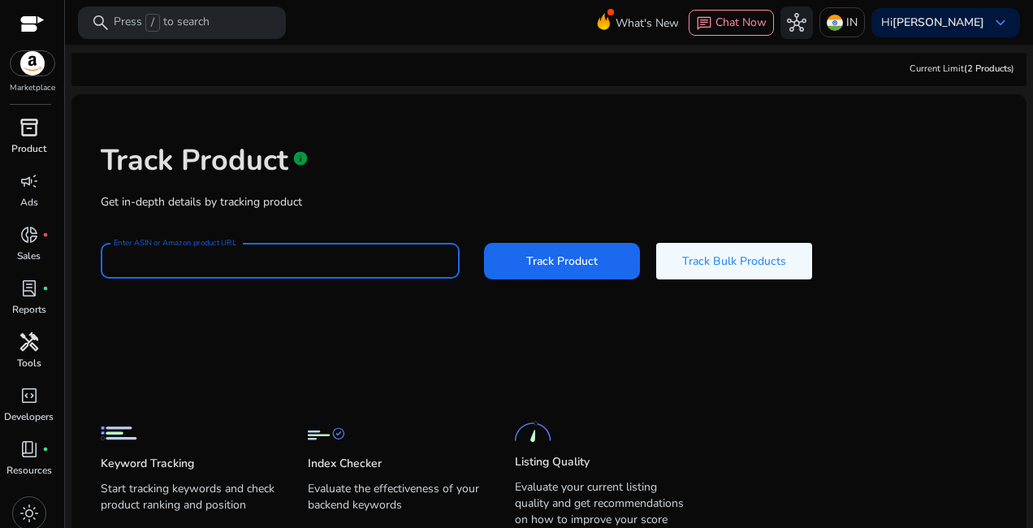
click at [18, 356] on p "Tools" at bounding box center [29, 363] width 24 height 15
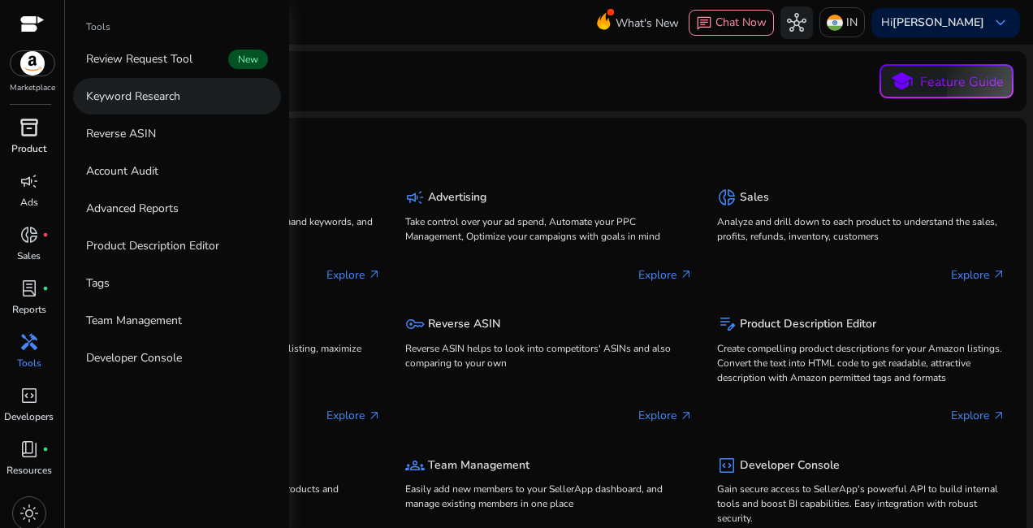
click at [145, 97] on p "Keyword Research" at bounding box center [133, 96] width 94 height 17
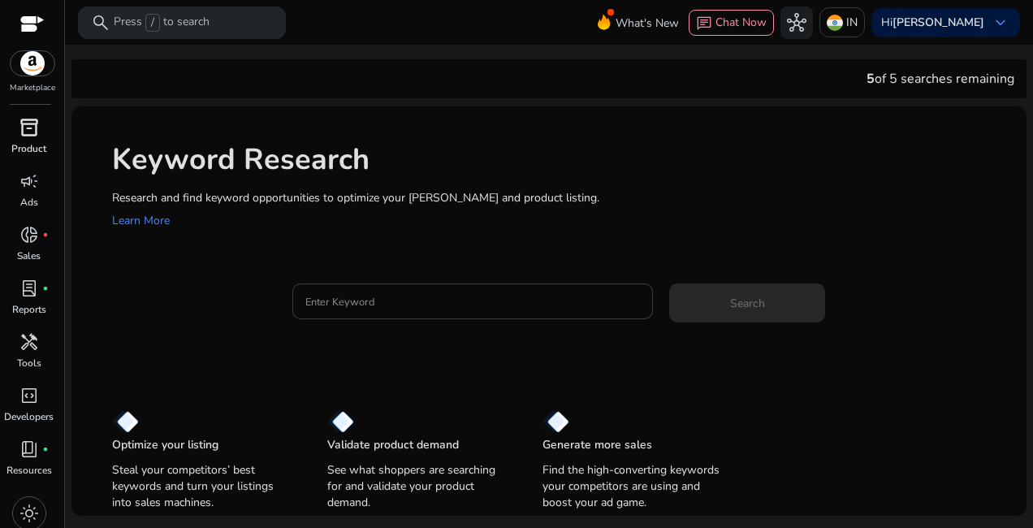
click at [387, 309] on input "Enter Keyword" at bounding box center [472, 301] width 335 height 18
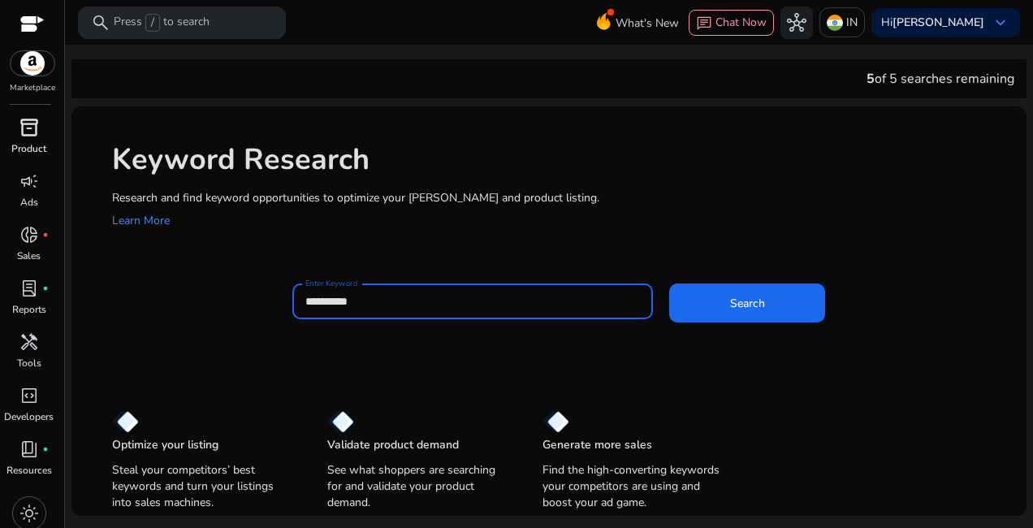
type input "**********"
click at [669, 283] on button "Search" at bounding box center [747, 302] width 156 height 39
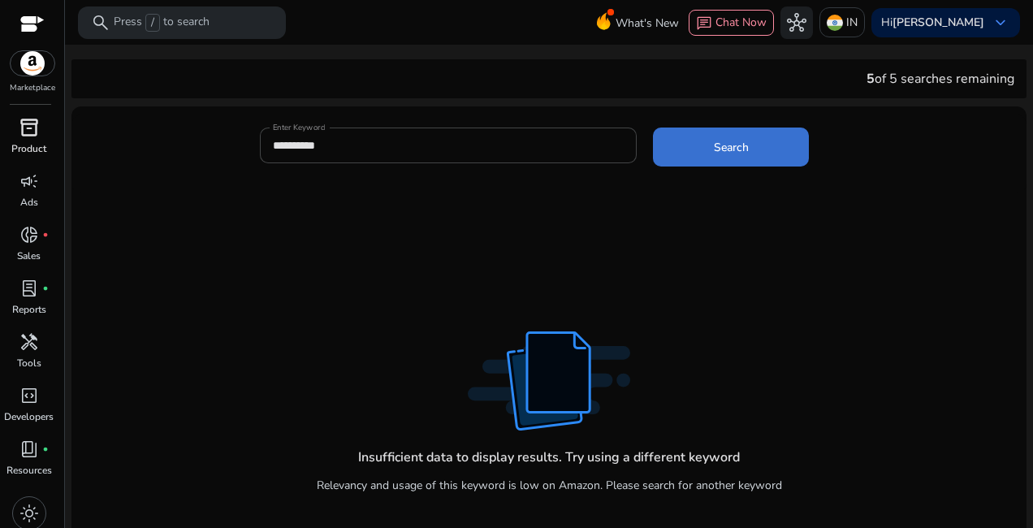
click at [680, 149] on span at bounding box center [731, 147] width 156 height 39
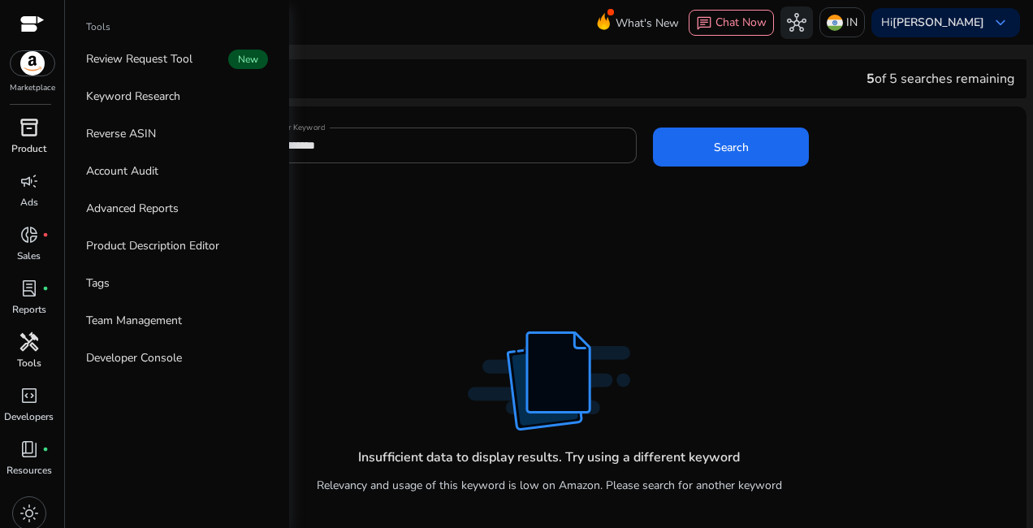
click at [37, 342] on span "handyman" at bounding box center [28, 341] width 19 height 19
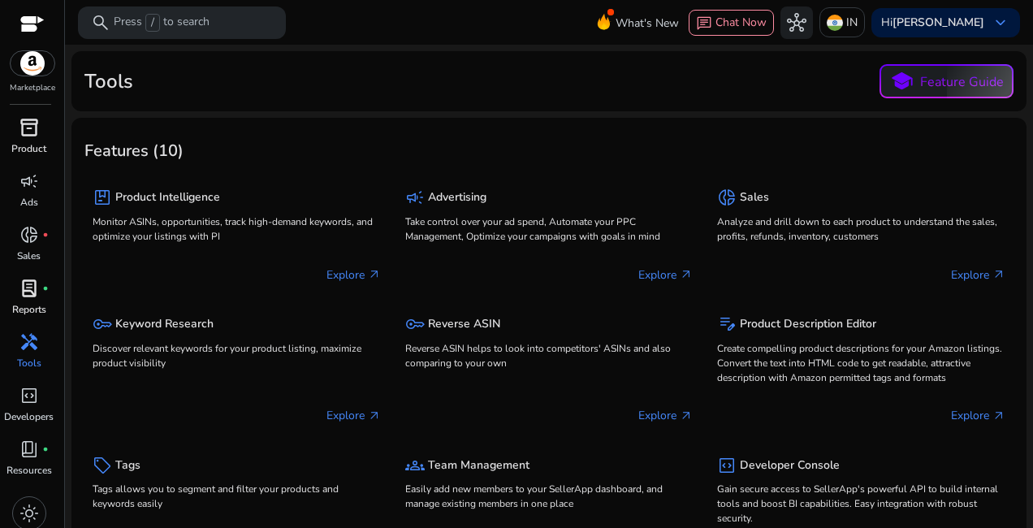
click at [25, 298] on span "lab_profile" at bounding box center [28, 288] width 19 height 19
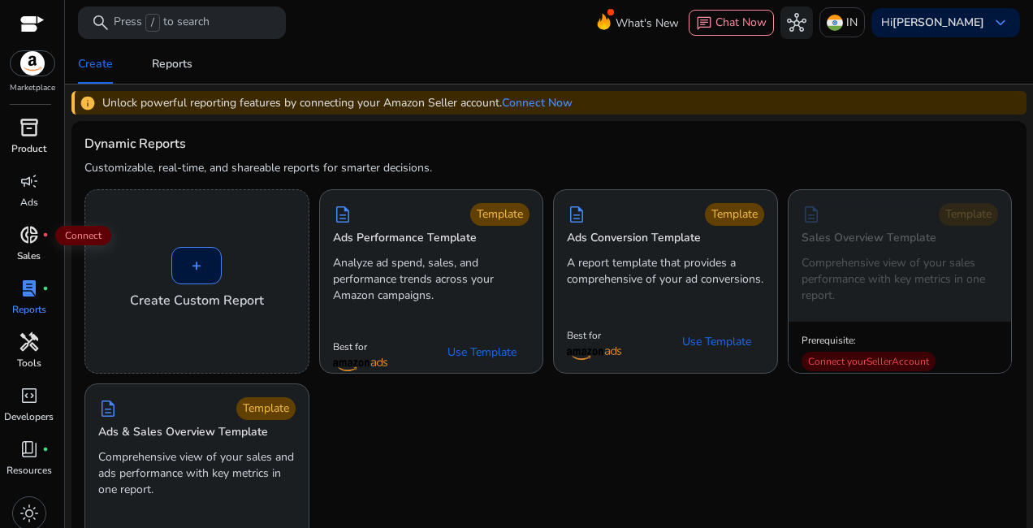
click at [36, 237] on span "donut_small" at bounding box center [28, 234] width 19 height 19
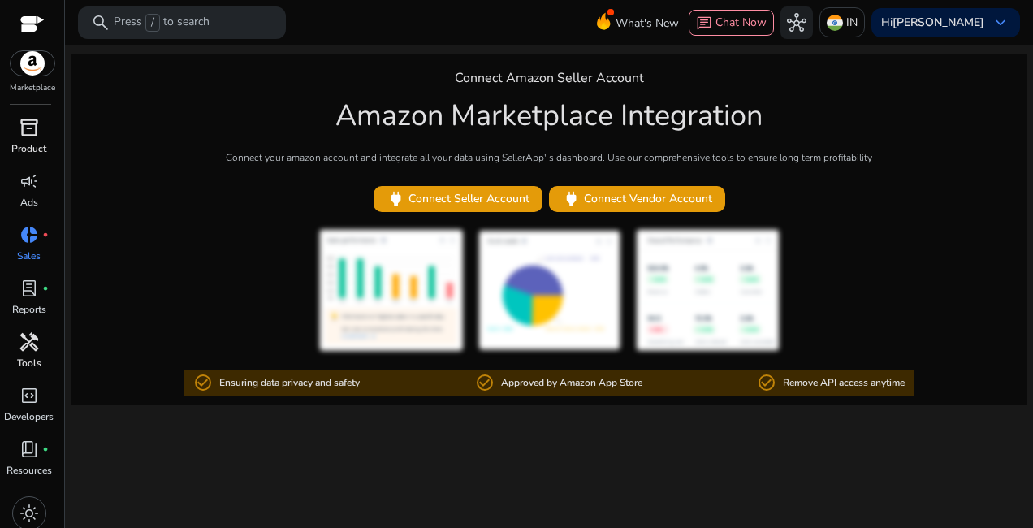
click at [15, 131] on div "inventory_2" at bounding box center [28, 128] width 45 height 26
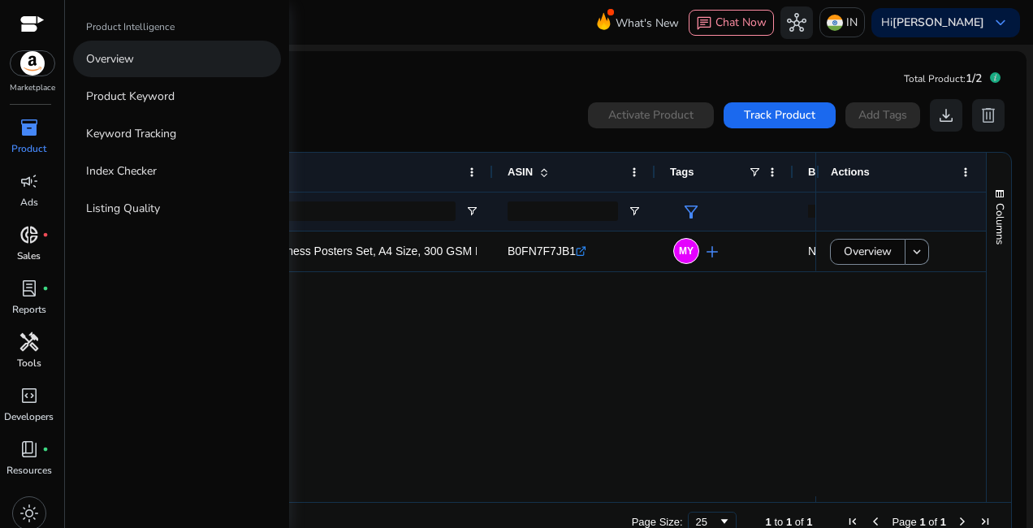
click at [161, 58] on link "Overview" at bounding box center [177, 59] width 208 height 37
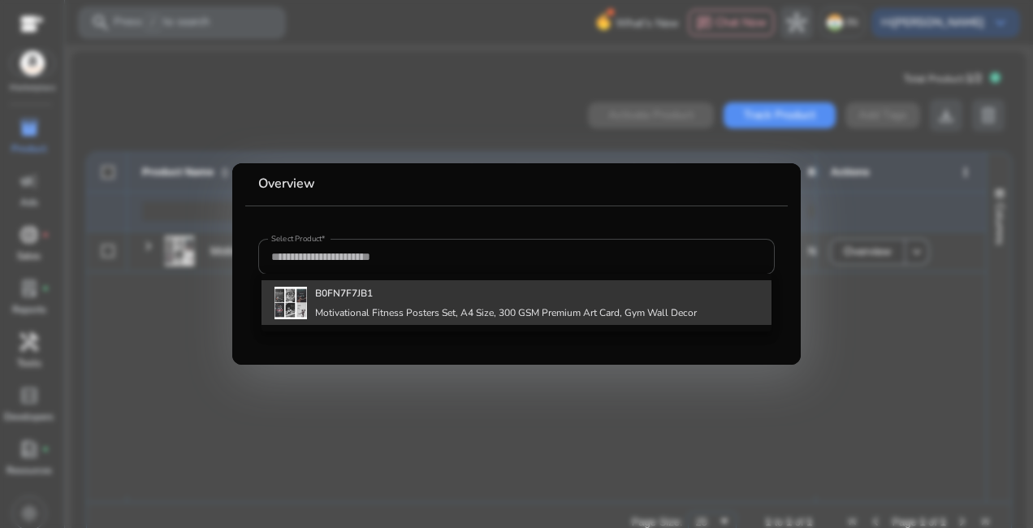
drag, startPoint x: 511, startPoint y: 308, endPoint x: 474, endPoint y: 303, distance: 36.9
click at [474, 303] on div "B0FN7F7JB1 Motivational Fitness Posters Set, A4 Size, 300 GSM Premium Art Card,…" at bounding box center [506, 302] width 382 height 44
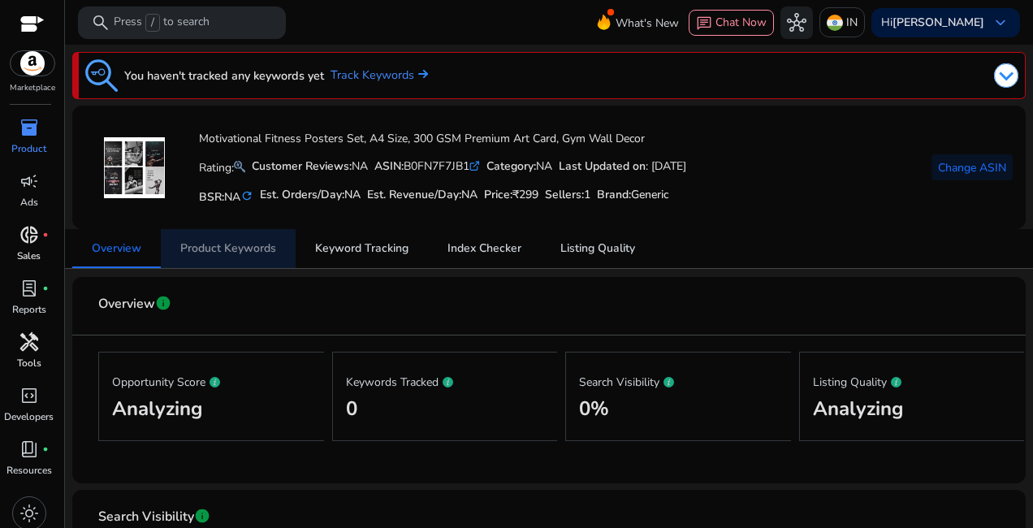
click at [221, 254] on span "Product Keywords" at bounding box center [228, 248] width 96 height 11
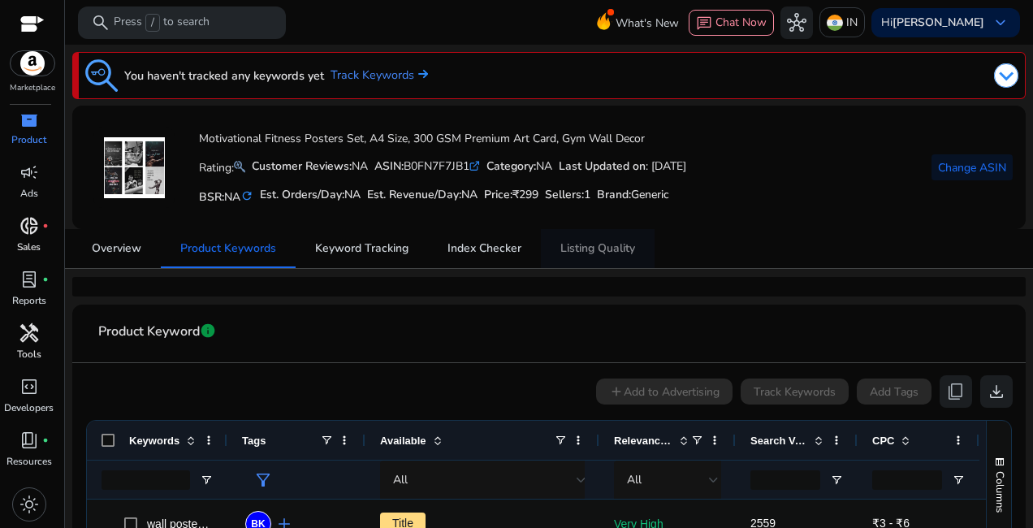
click at [599, 244] on span "Listing Quality" at bounding box center [597, 248] width 75 height 11
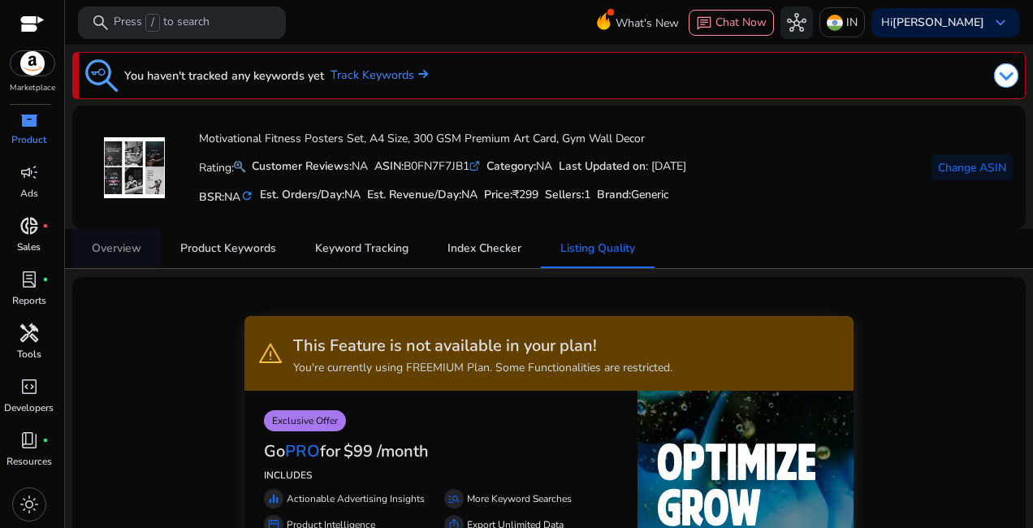
click at [128, 250] on span "Overview" at bounding box center [117, 248] width 50 height 11
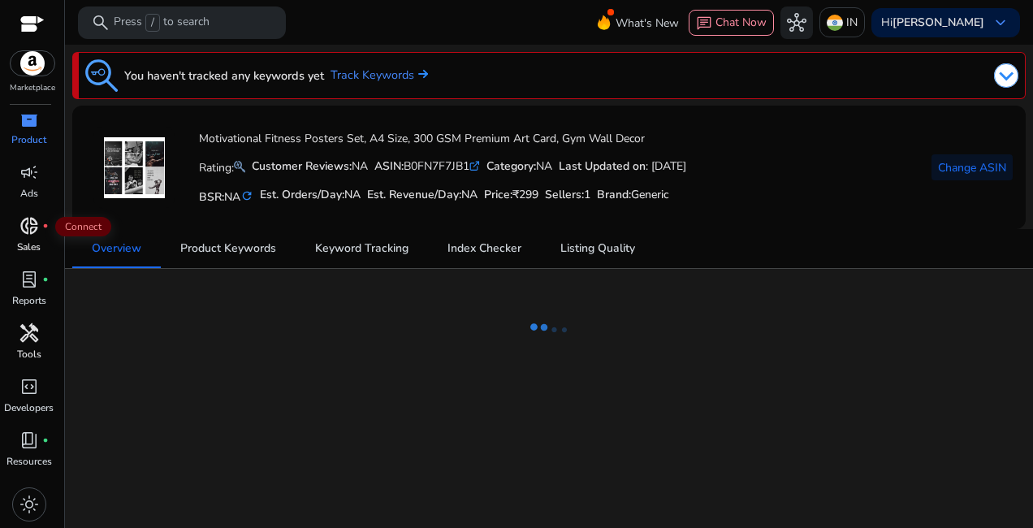
click at [36, 232] on span "donut_small" at bounding box center [28, 225] width 19 height 19
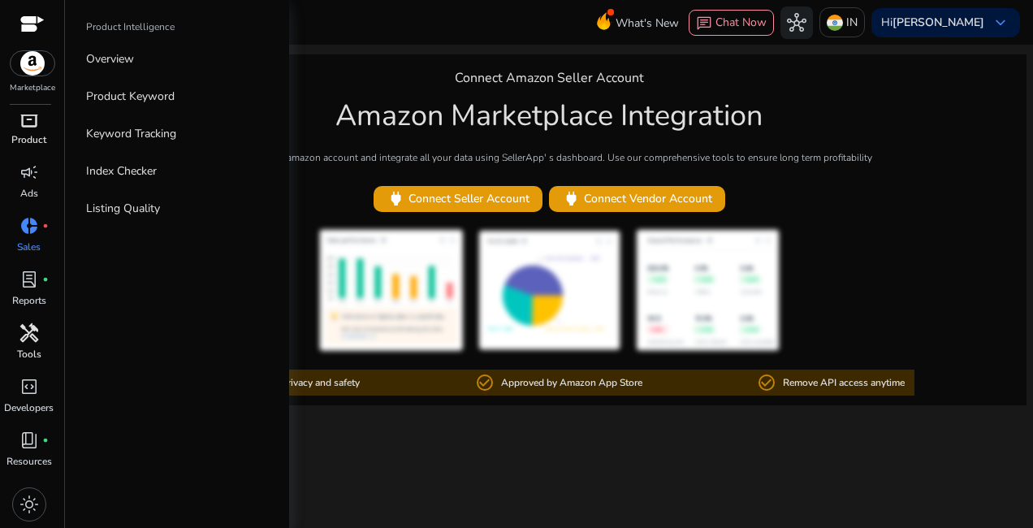
click at [32, 135] on p "Product" at bounding box center [28, 139] width 35 height 15
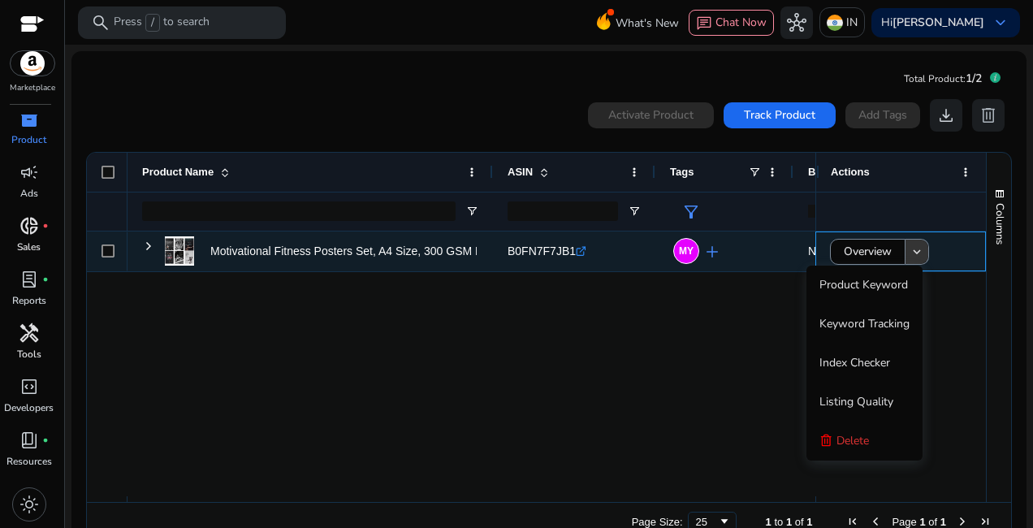
click at [916, 247] on mat-icon "keyboard_arrow_down" at bounding box center [917, 251] width 15 height 15
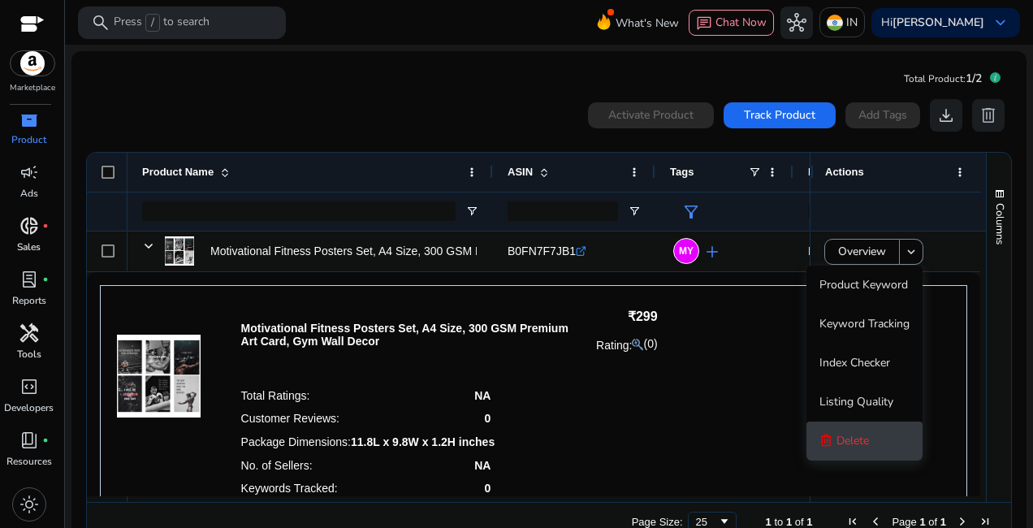
click at [864, 452] on span "Delete" at bounding box center [853, 441] width 32 height 32
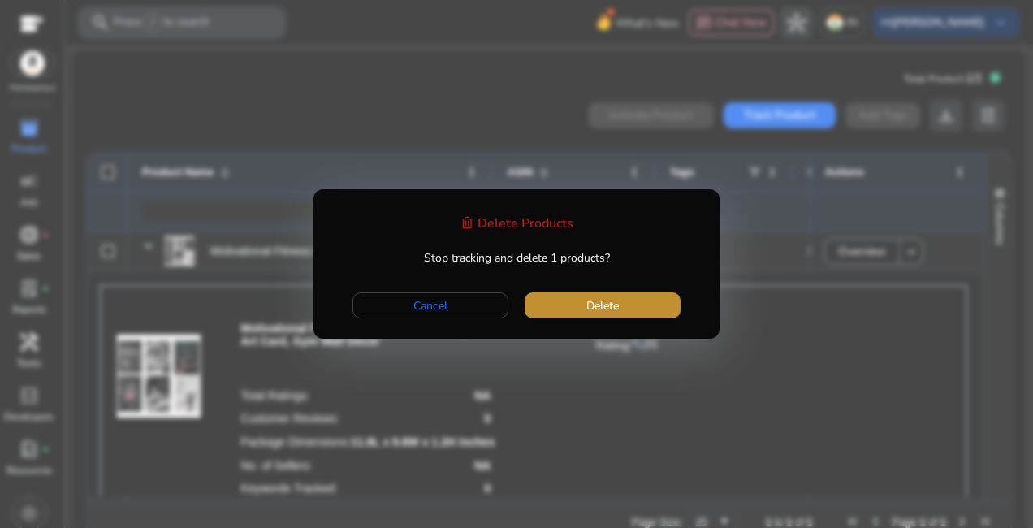
click at [582, 307] on span "button" at bounding box center [603, 305] width 156 height 39
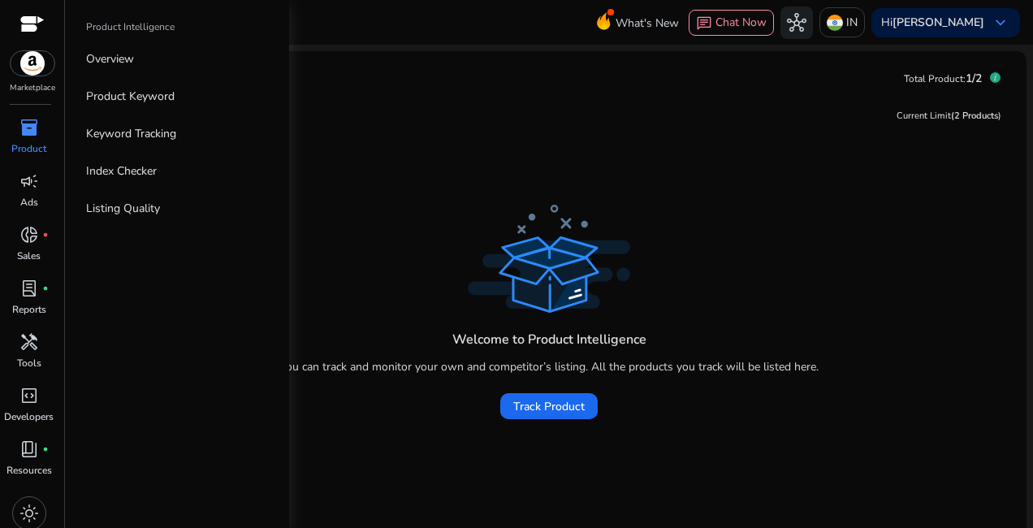
click at [15, 63] on img at bounding box center [33, 63] width 44 height 24
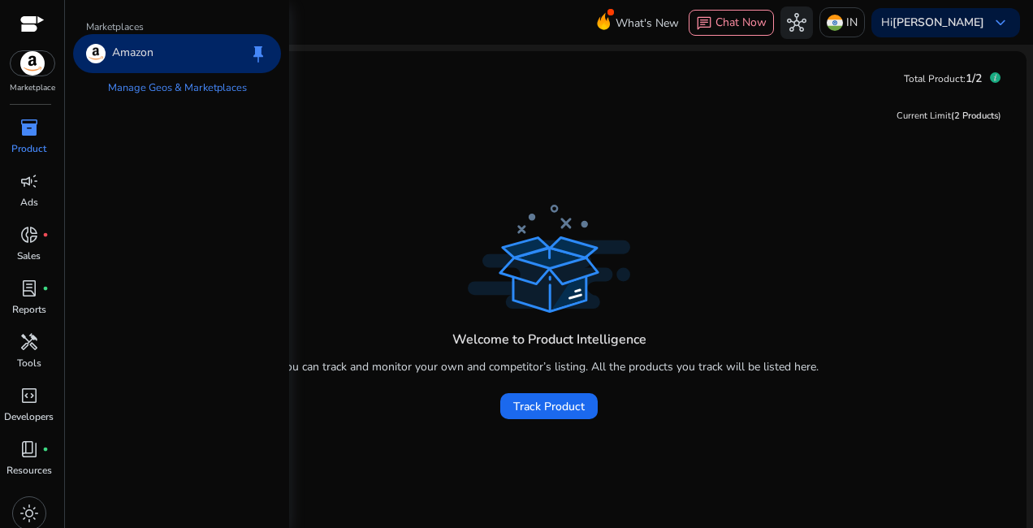
click at [27, 65] on img at bounding box center [33, 63] width 44 height 24
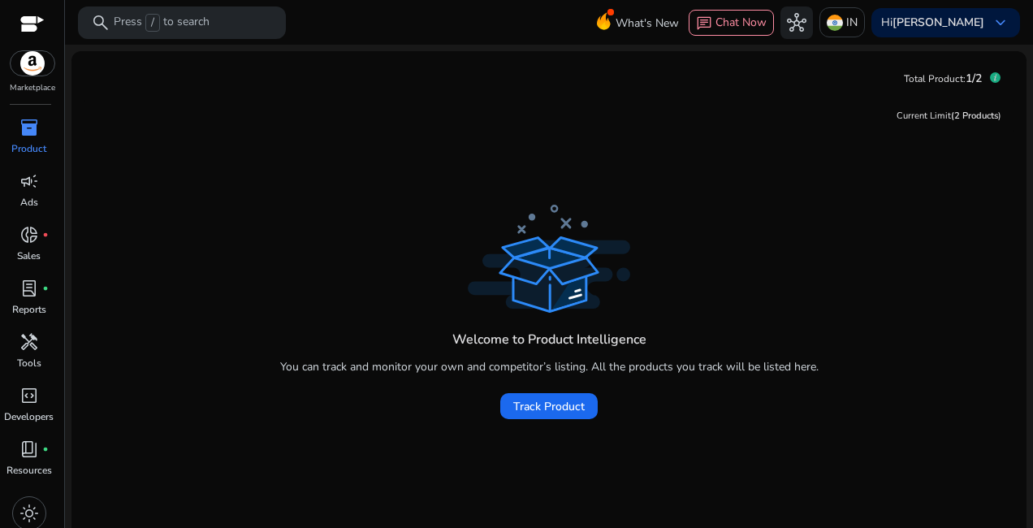
click at [461, 129] on div "Current Limit (2 Products )" at bounding box center [548, 116] width 929 height 33
click at [41, 340] on div "handyman" at bounding box center [28, 342] width 45 height 26
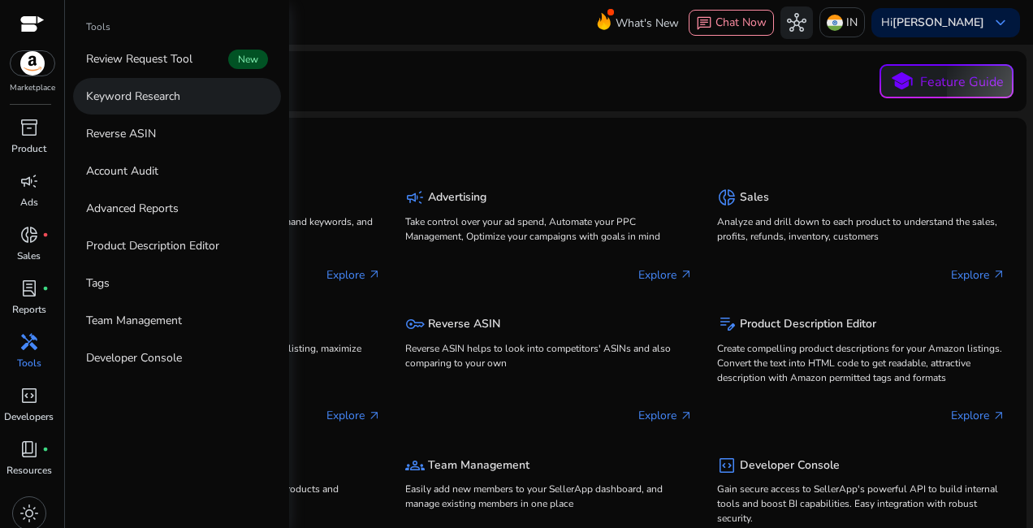
click at [163, 101] on p "Keyword Research" at bounding box center [133, 96] width 94 height 17
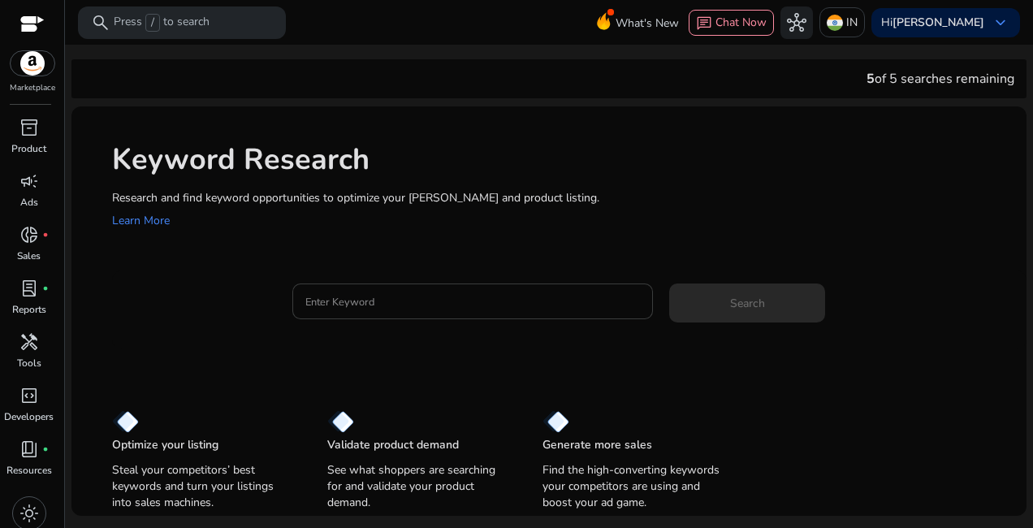
click at [387, 310] on input "Enter Keyword" at bounding box center [472, 301] width 335 height 18
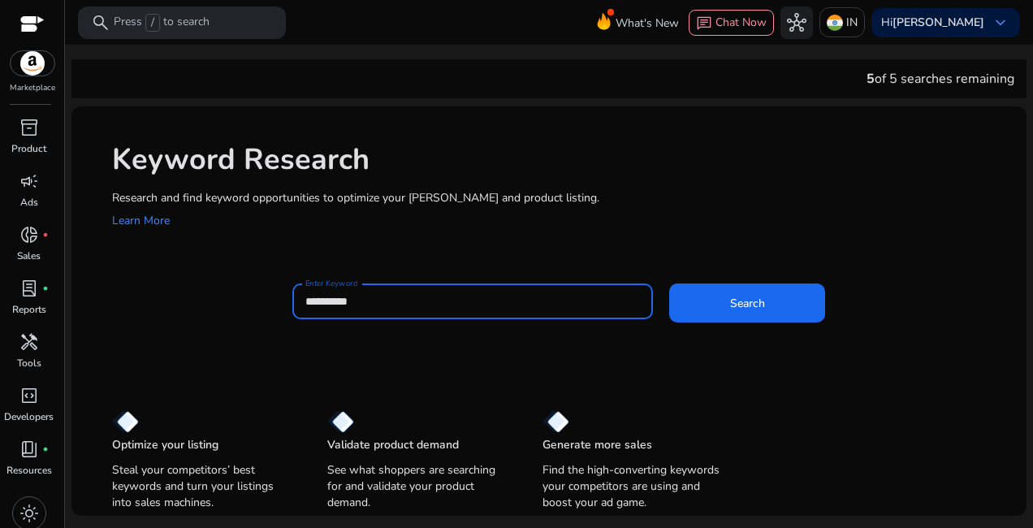
type input "**********"
click at [669, 283] on button "Search" at bounding box center [747, 302] width 156 height 39
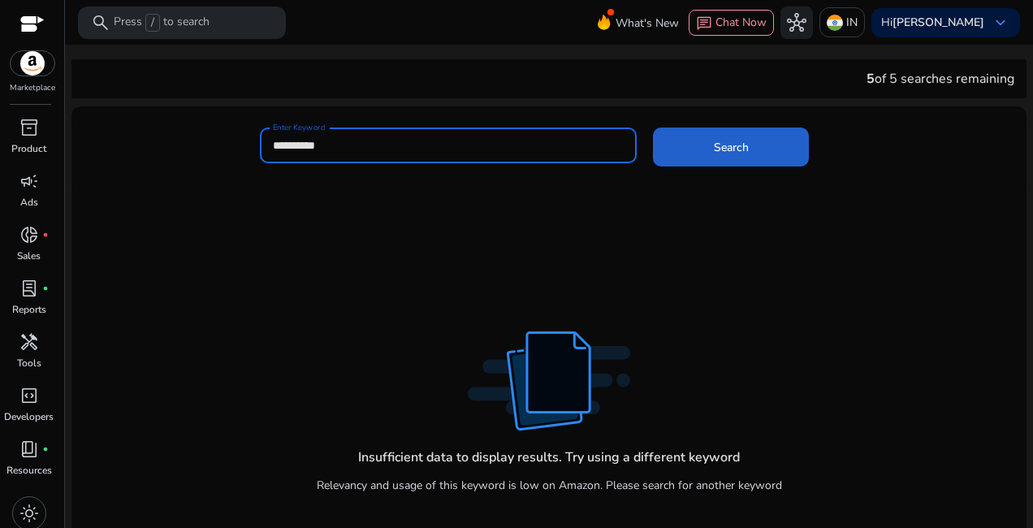
click at [753, 154] on span at bounding box center [731, 147] width 156 height 39
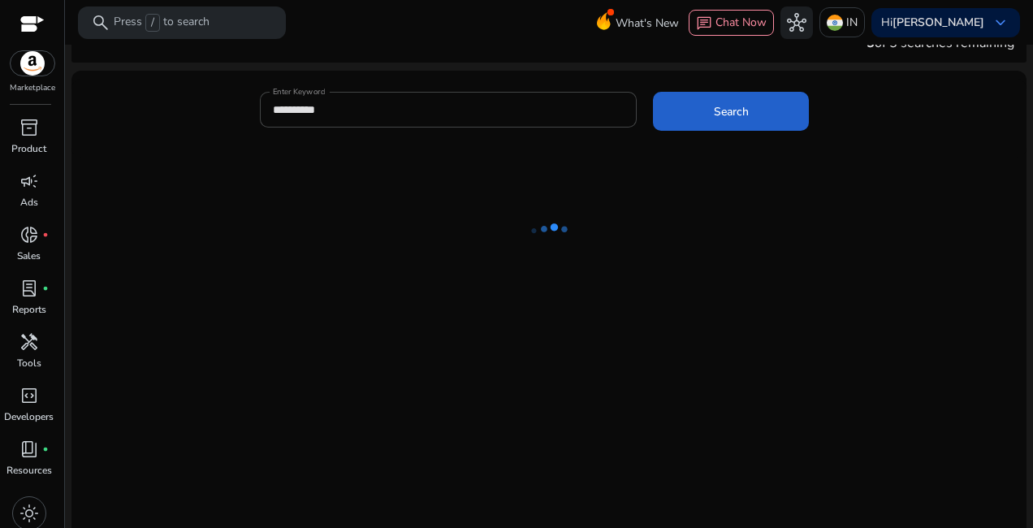
scroll to position [67, 0]
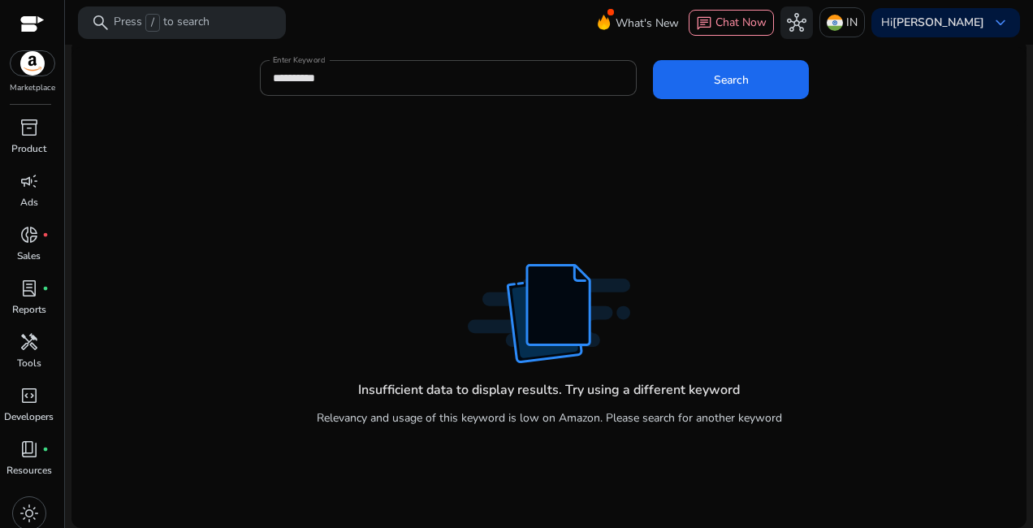
drag, startPoint x: 852, startPoint y: 417, endPoint x: 889, endPoint y: 417, distance: 36.6
click at [889, 417] on div "Insufficient data to display results. Try using a different keyword Relevancy a…" at bounding box center [548, 327] width 955 height 402
click at [890, 417] on div "Insufficient data to display results. Try using a different keyword Relevancy a…" at bounding box center [548, 327] width 955 height 402
click at [28, 391] on span "code_blocks" at bounding box center [28, 395] width 19 height 19
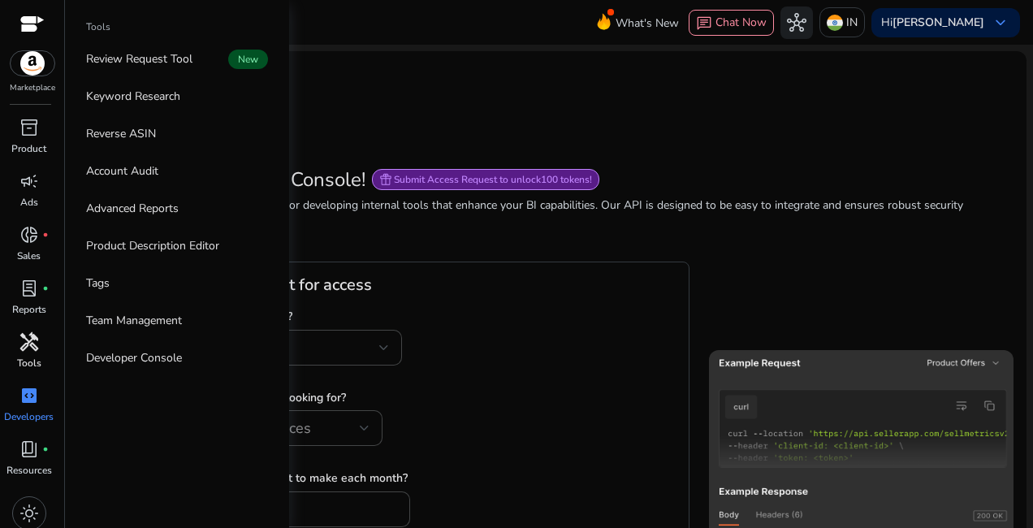
click at [41, 354] on div "handyman" at bounding box center [28, 342] width 45 height 26
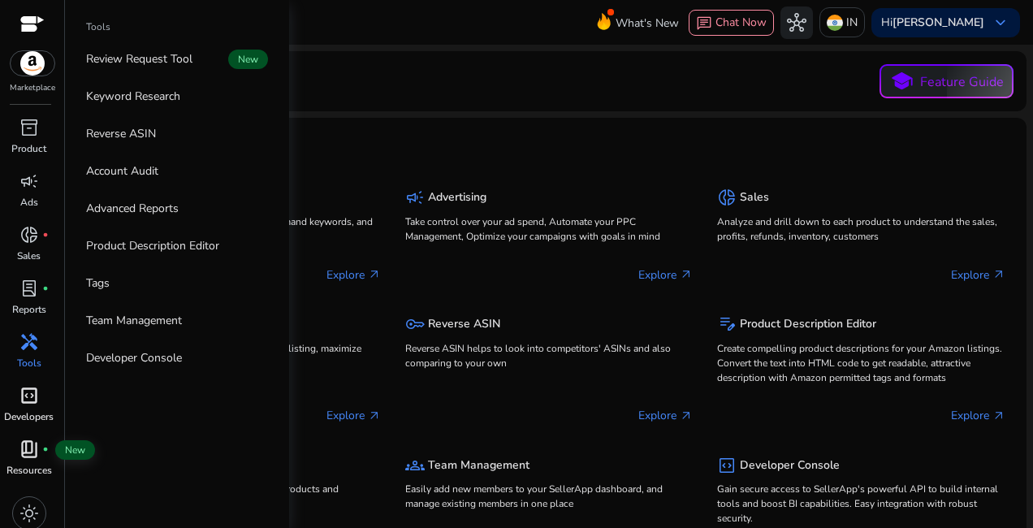
click at [38, 456] on span "book_4" at bounding box center [28, 448] width 19 height 19
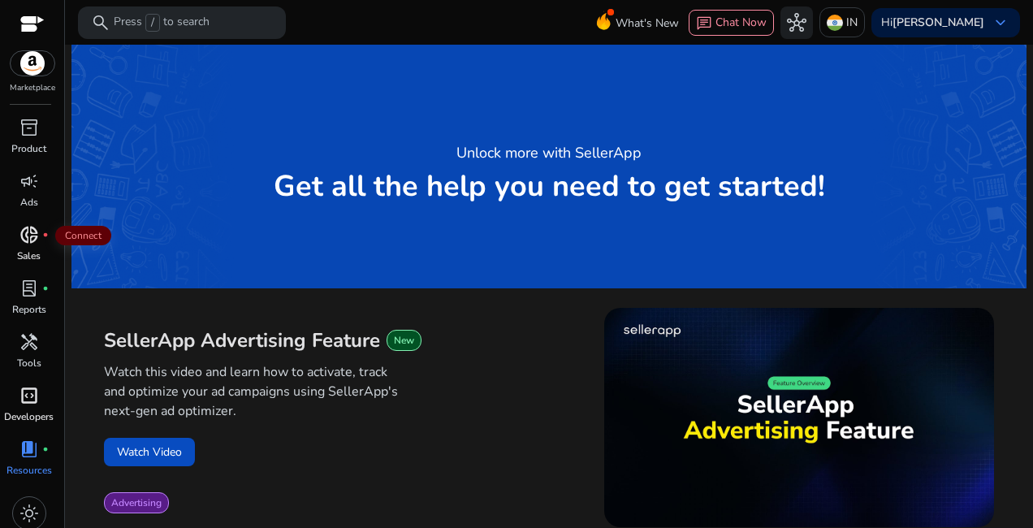
click at [44, 236] on span "fiber_manual_record" at bounding box center [45, 234] width 6 height 6
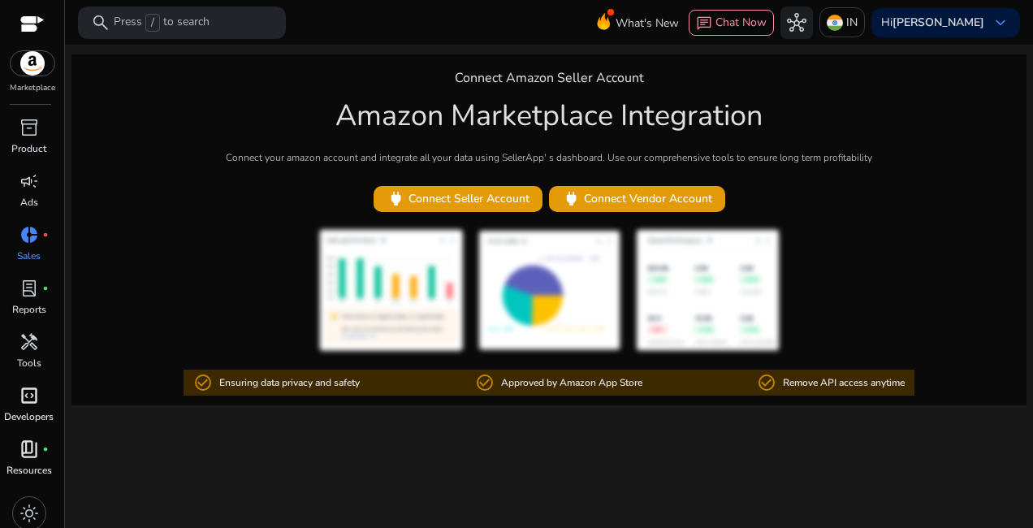
click at [31, 271] on link "donut_small fiber_manual_record Sales" at bounding box center [29, 249] width 58 height 54
click at [973, 23] on b "[PERSON_NAME]" at bounding box center [939, 22] width 92 height 15
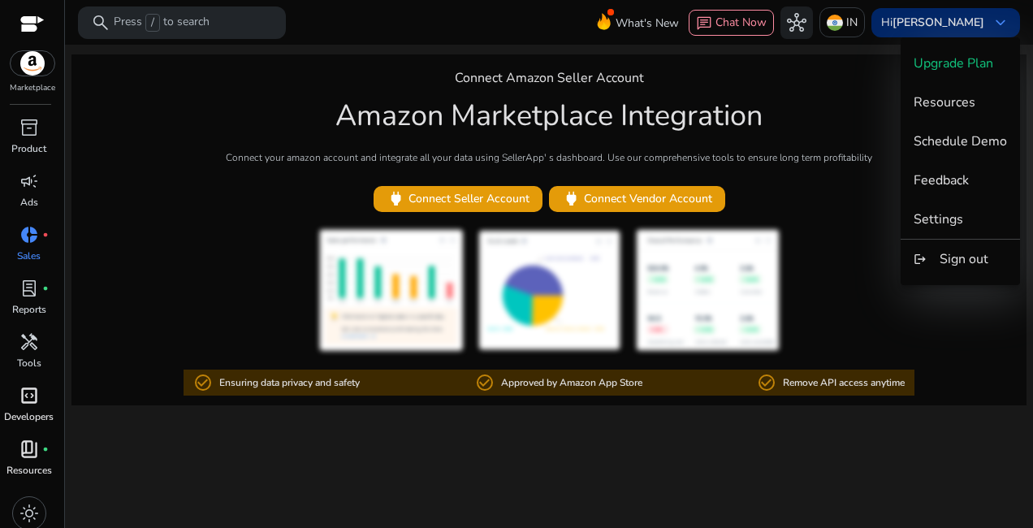
click at [973, 23] on div at bounding box center [516, 264] width 1033 height 528
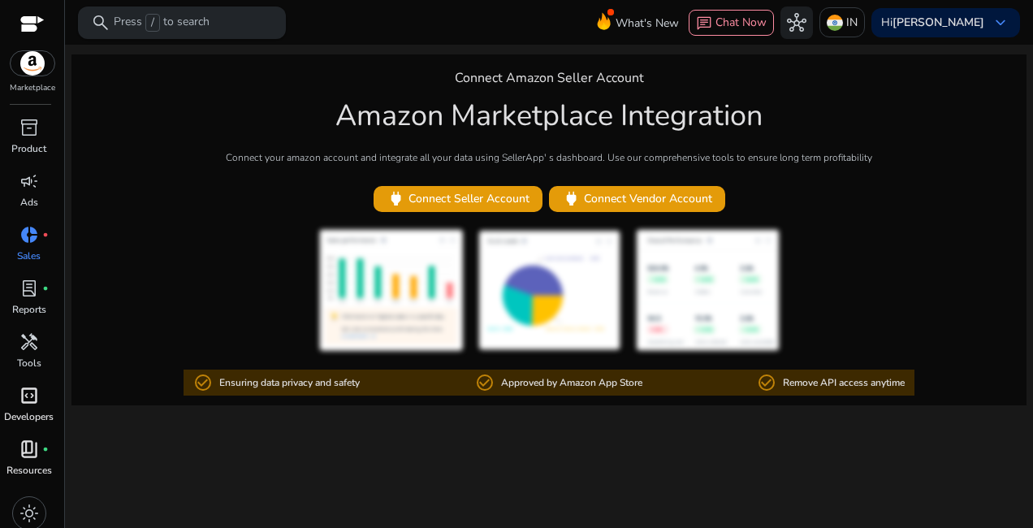
click at [155, 8] on div "search Press / to search" at bounding box center [182, 22] width 208 height 32
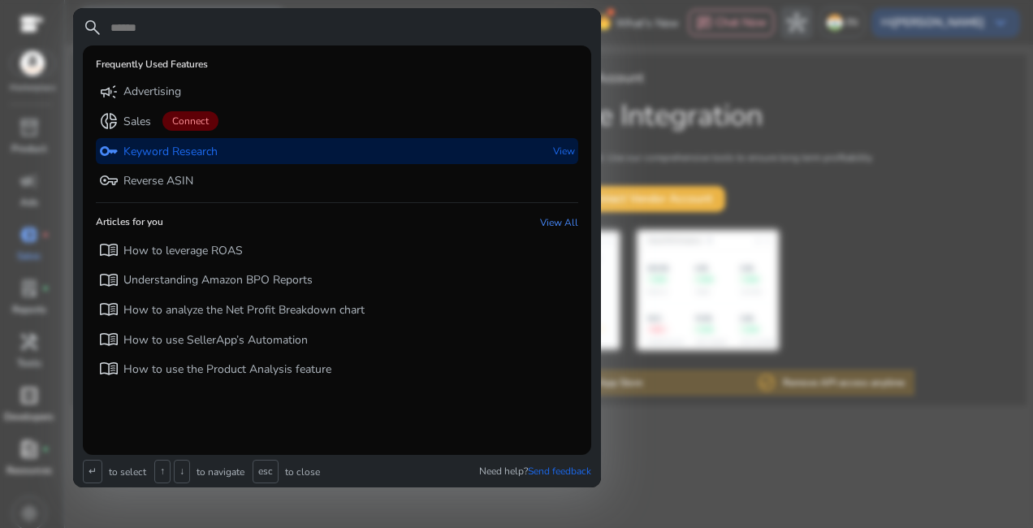
click at [214, 154] on p "Keyword Research" at bounding box center [170, 152] width 94 height 16
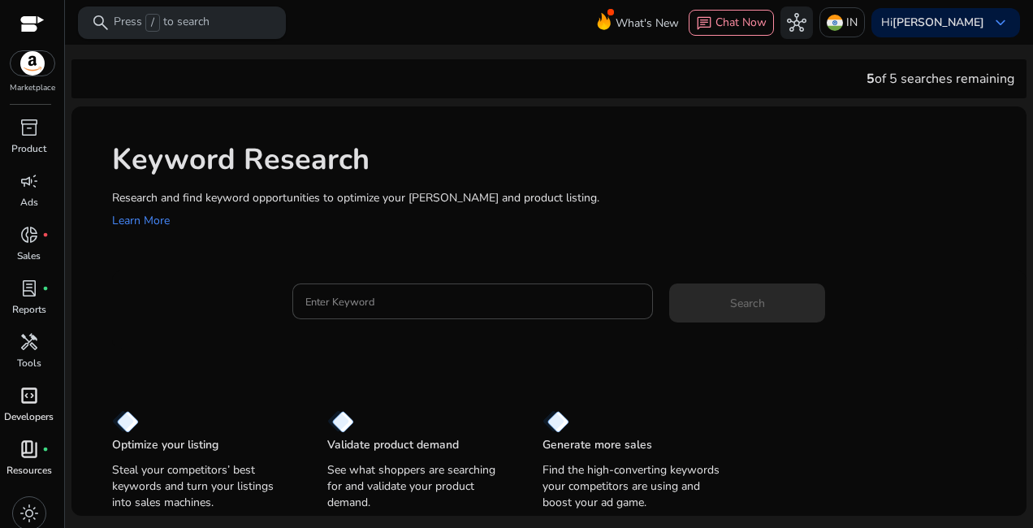
click at [143, 18] on p "Press / to search" at bounding box center [162, 23] width 96 height 18
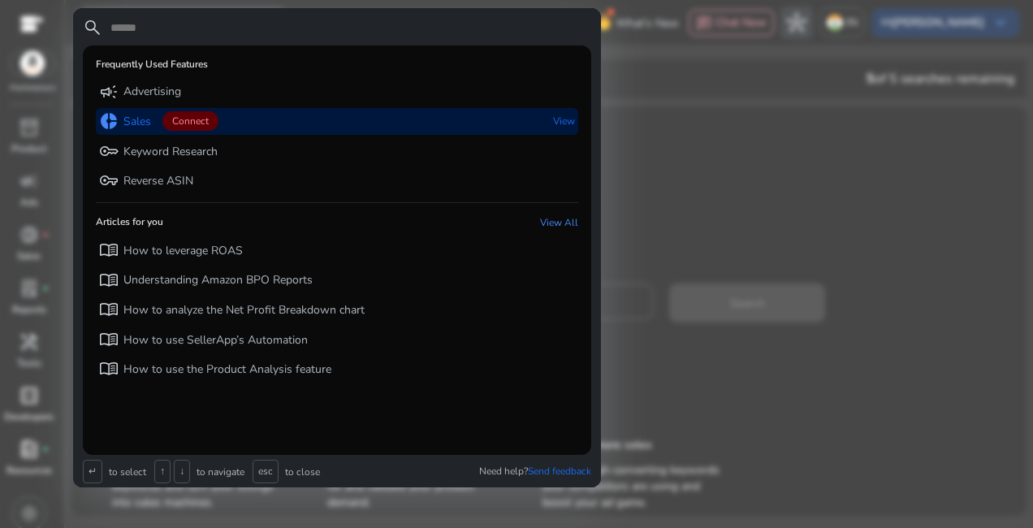
click at [257, 118] on div "donut_small Sales Connect View" at bounding box center [337, 121] width 482 height 27
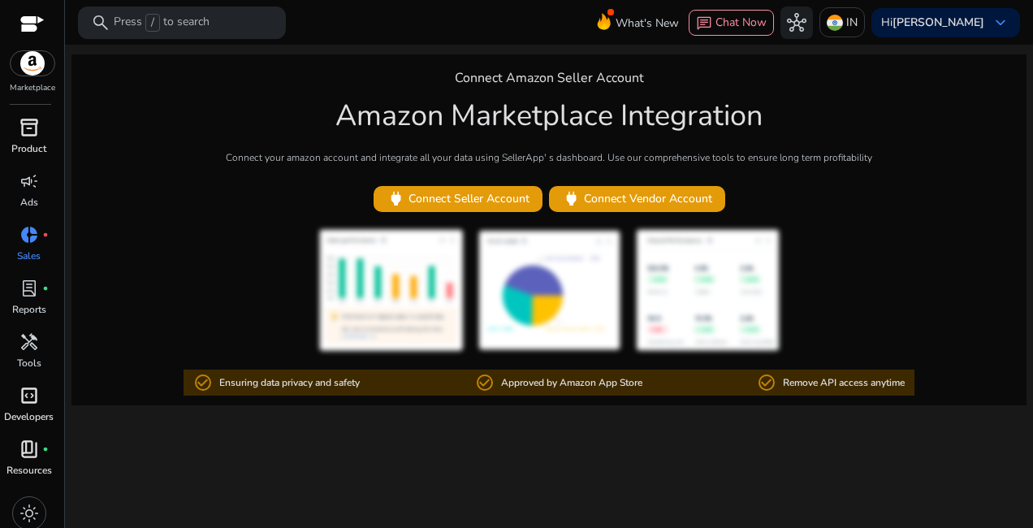
click at [30, 132] on span "inventory_2" at bounding box center [28, 127] width 19 height 19
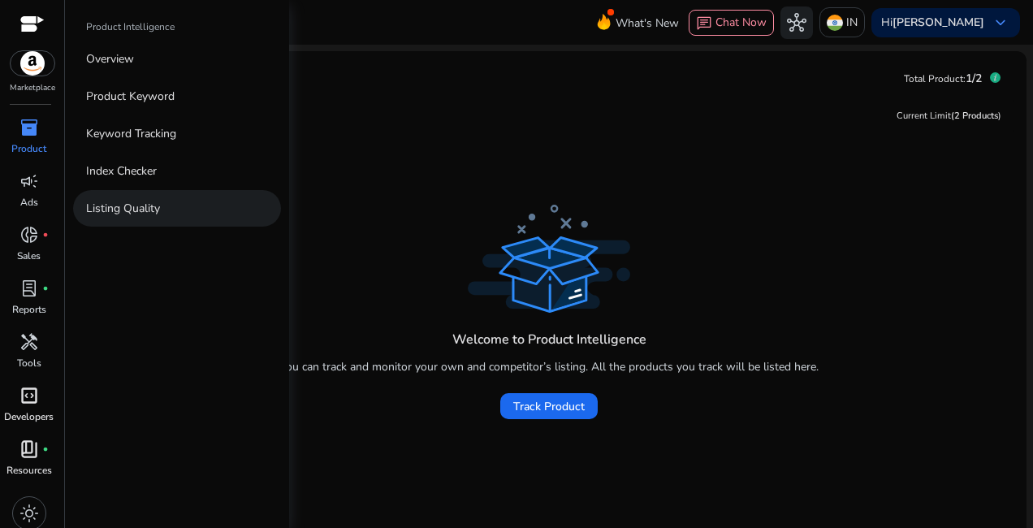
click at [206, 206] on link "Listing Quality" at bounding box center [177, 208] width 208 height 37
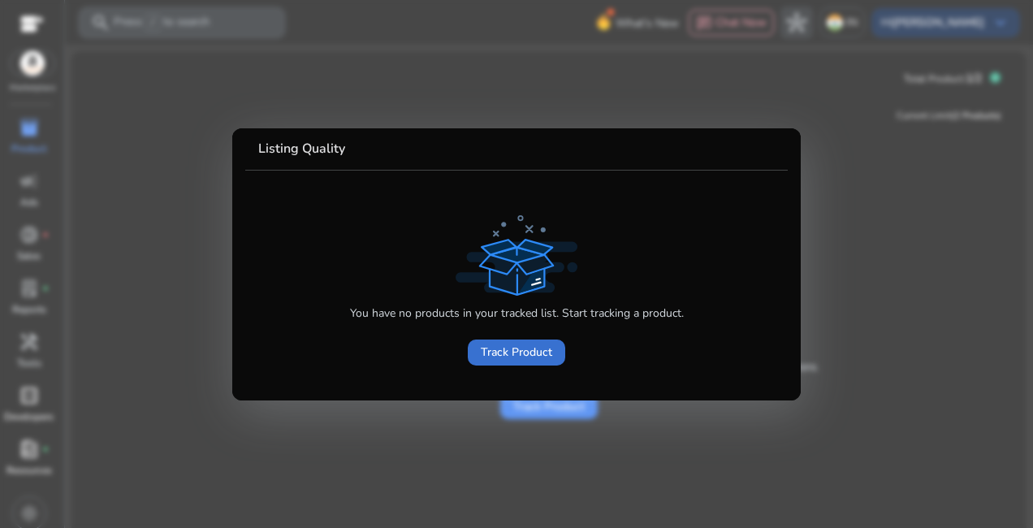
click at [525, 344] on span "Track Product" at bounding box center [516, 352] width 71 height 17
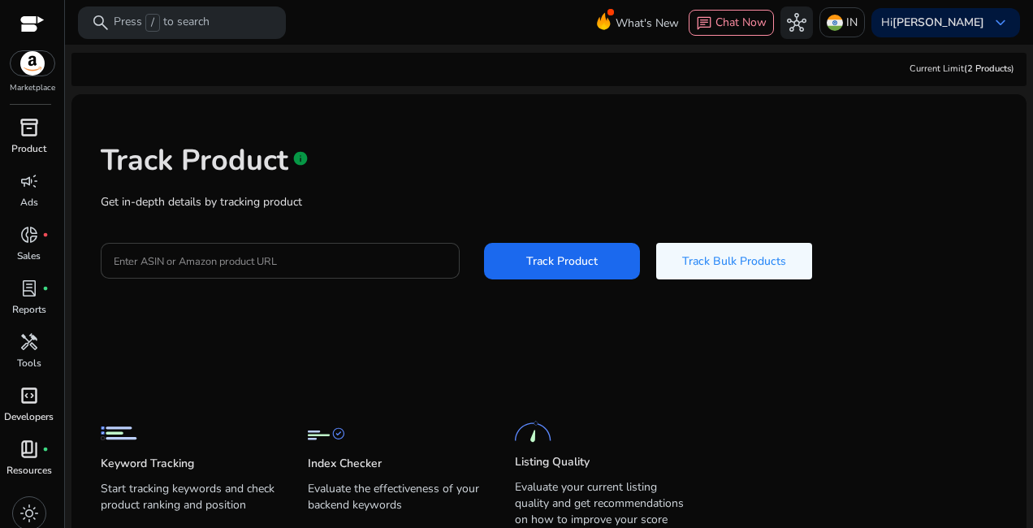
click at [208, 262] on input "Enter ASIN or Amazon product URL" at bounding box center [280, 261] width 333 height 18
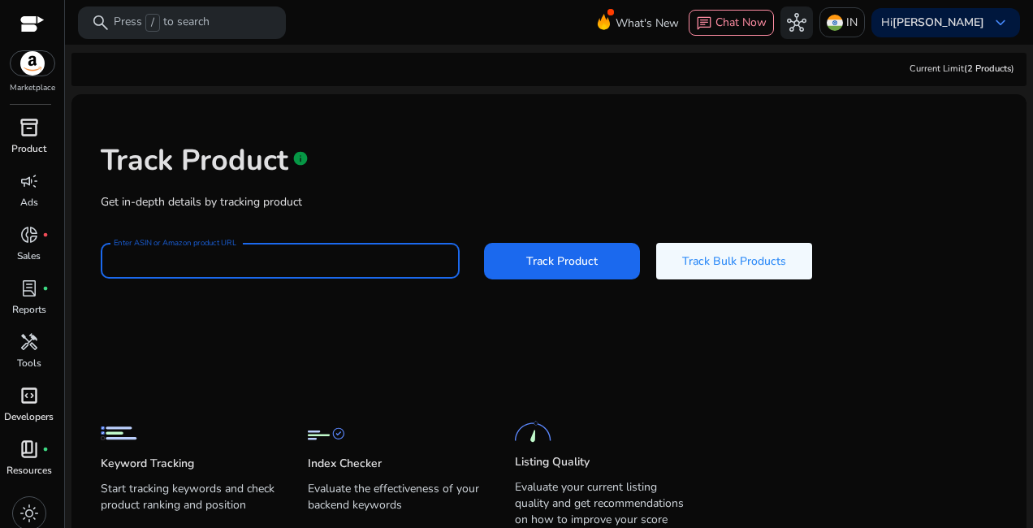
paste input "**********"
type input "**********"
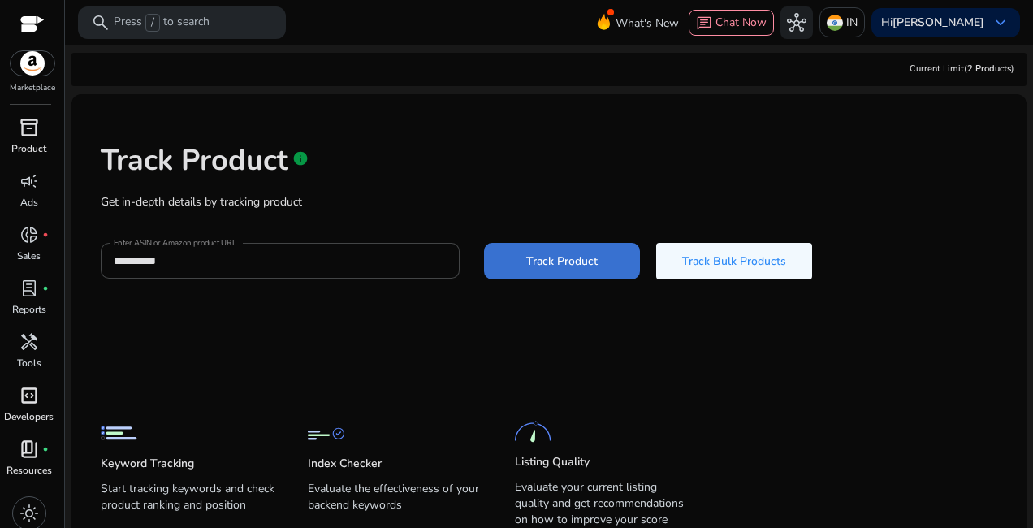
click at [537, 268] on span "Track Product" at bounding box center [561, 261] width 71 height 17
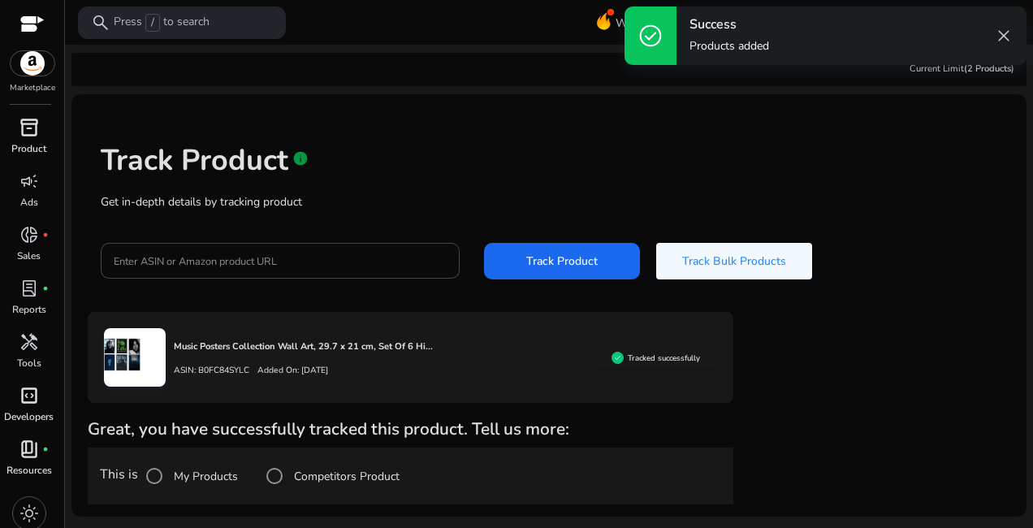
click at [188, 27] on p "Press / to search" at bounding box center [162, 23] width 96 height 18
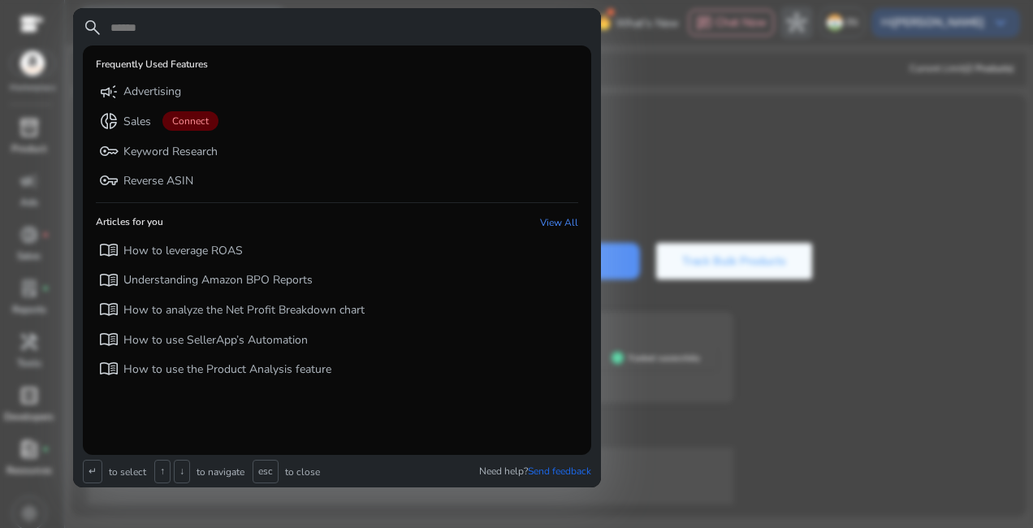
click at [910, 249] on div at bounding box center [516, 264] width 1033 height 528
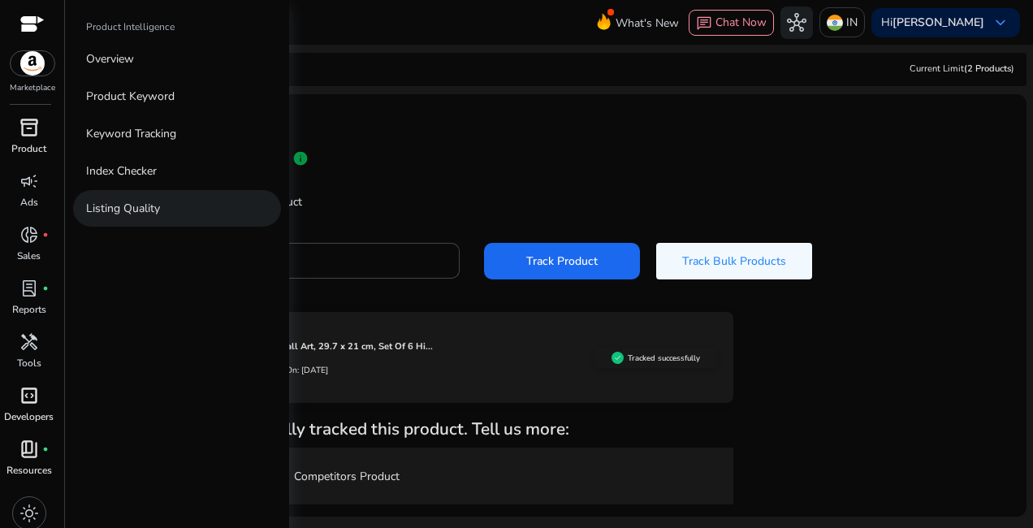
click at [175, 202] on link "Listing Quality" at bounding box center [177, 208] width 208 height 37
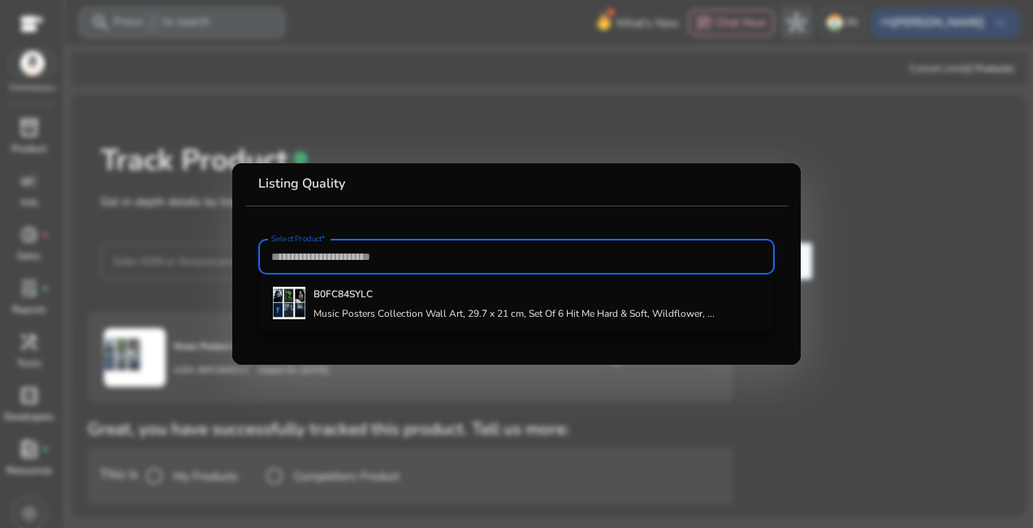
click at [475, 252] on input "Select Product*" at bounding box center [516, 257] width 491 height 18
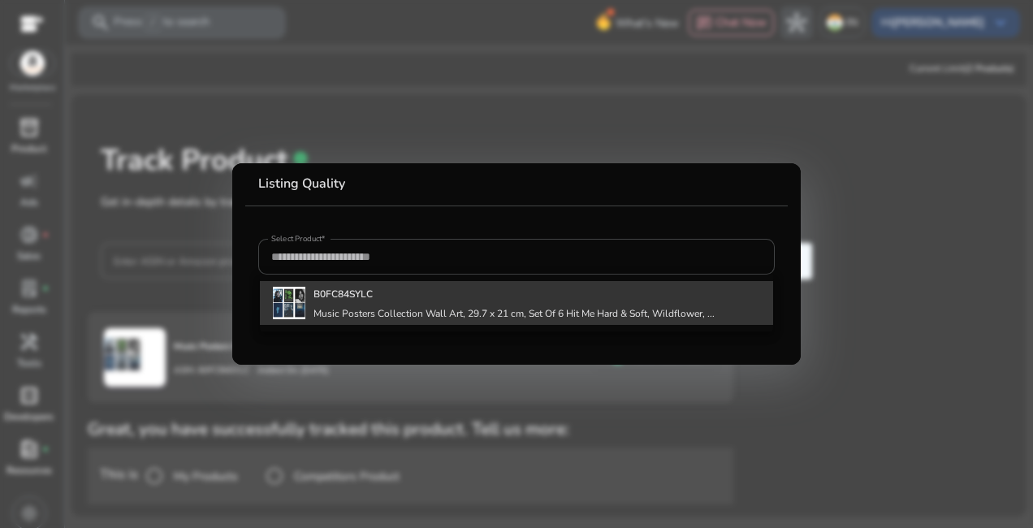
click at [454, 310] on h4 "Music Posters Collection Wall Art, 29.7 x 21 cm, Set Of 6 Hit Me Hard & Soft, W…" at bounding box center [514, 313] width 401 height 13
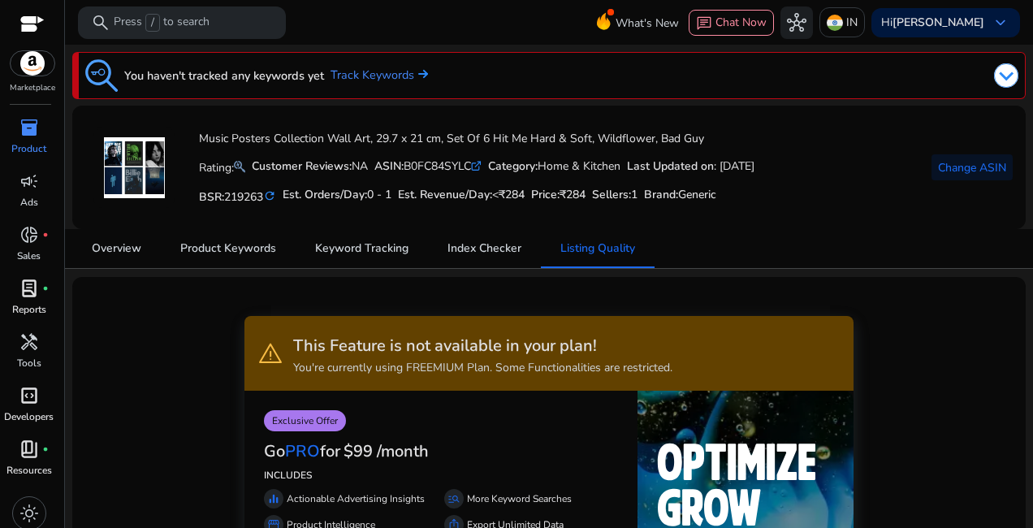
click at [28, 301] on div "lab_profile fiber_manual_record" at bounding box center [28, 288] width 45 height 26
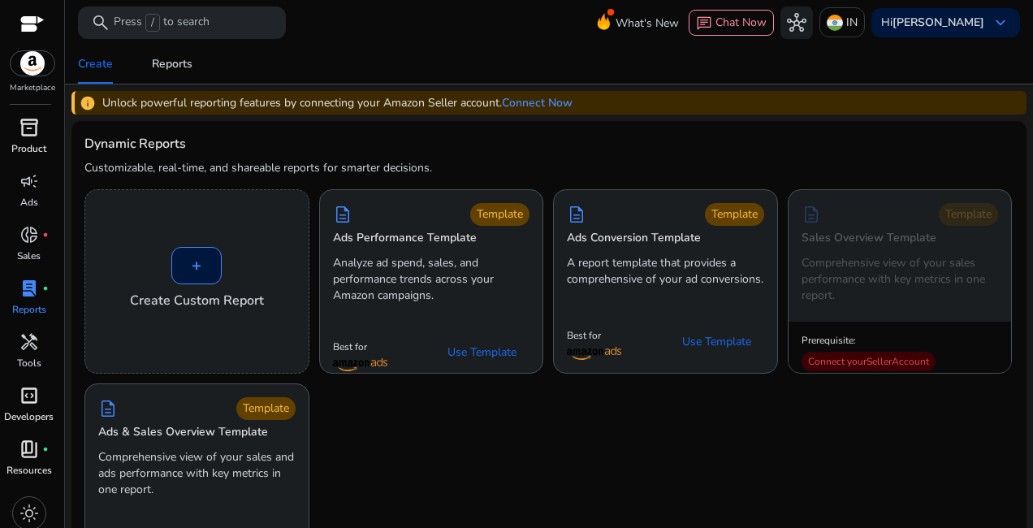
click at [485, 429] on div "+ Create Custom Report description Template Ads Performance Template Analyze ad…" at bounding box center [548, 378] width 929 height 378
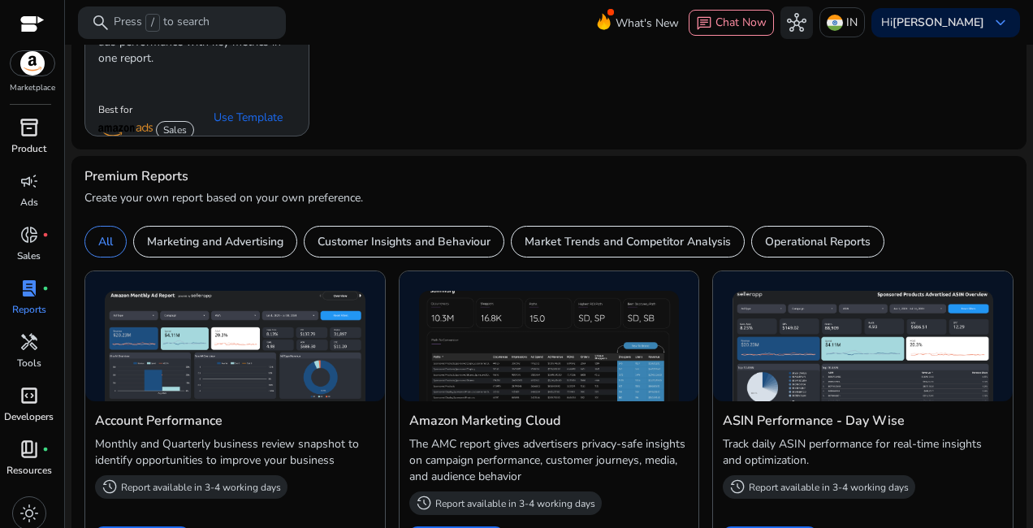
scroll to position [214, 0]
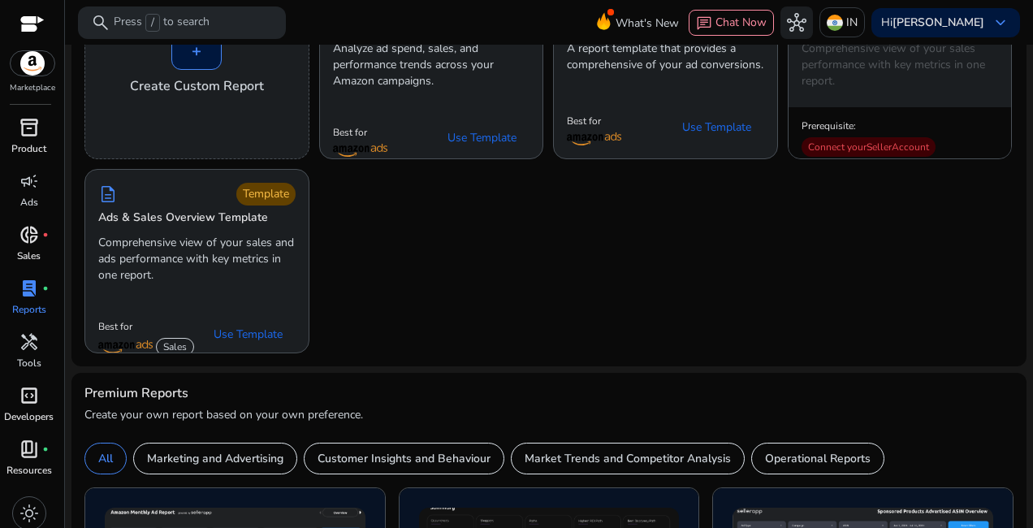
click at [41, 248] on link "donut_small fiber_manual_record Sales" at bounding box center [29, 249] width 58 height 54
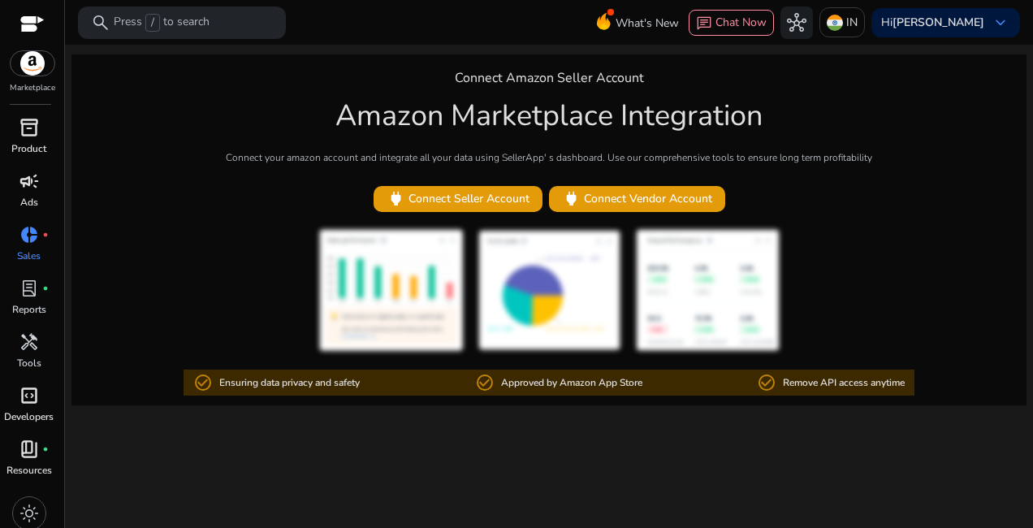
click at [32, 194] on link "campaign Ads" at bounding box center [29, 195] width 58 height 54
